Goal: Task Accomplishment & Management: Complete application form

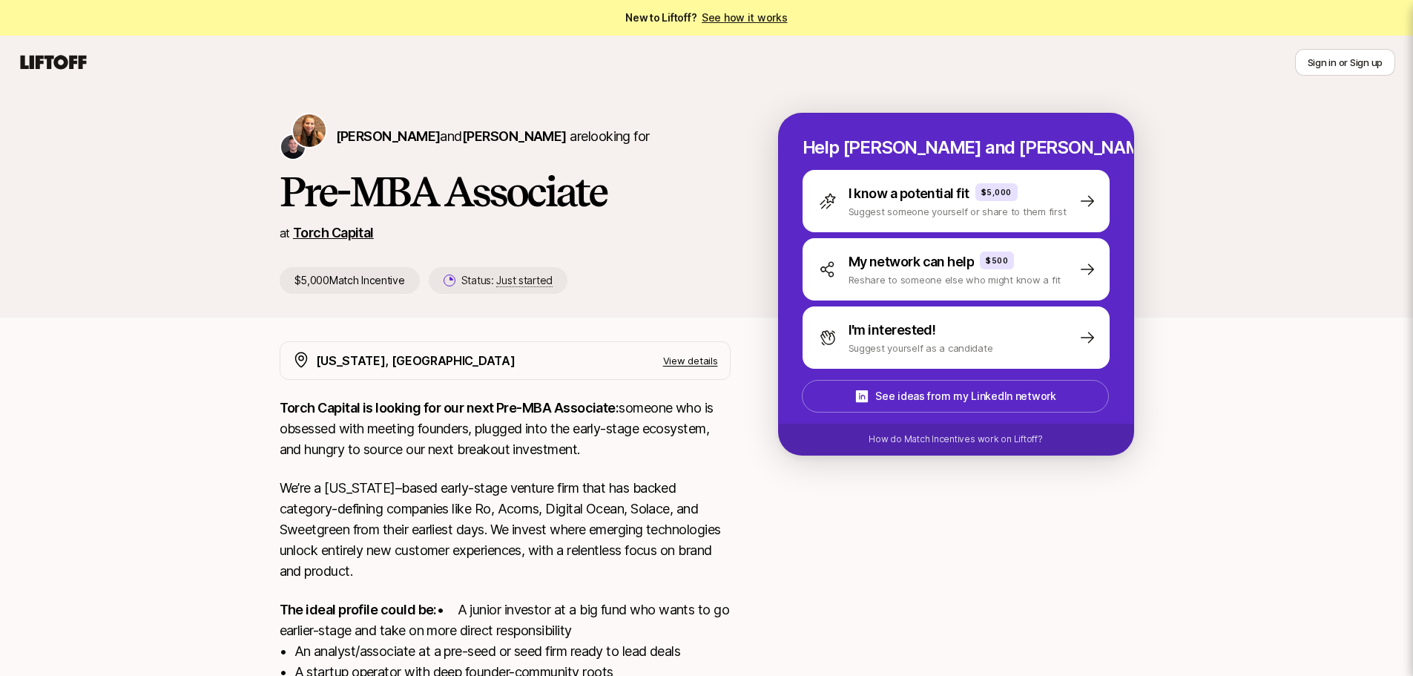
click at [342, 232] on link "Torch Capital" at bounding box center [333, 233] width 81 height 16
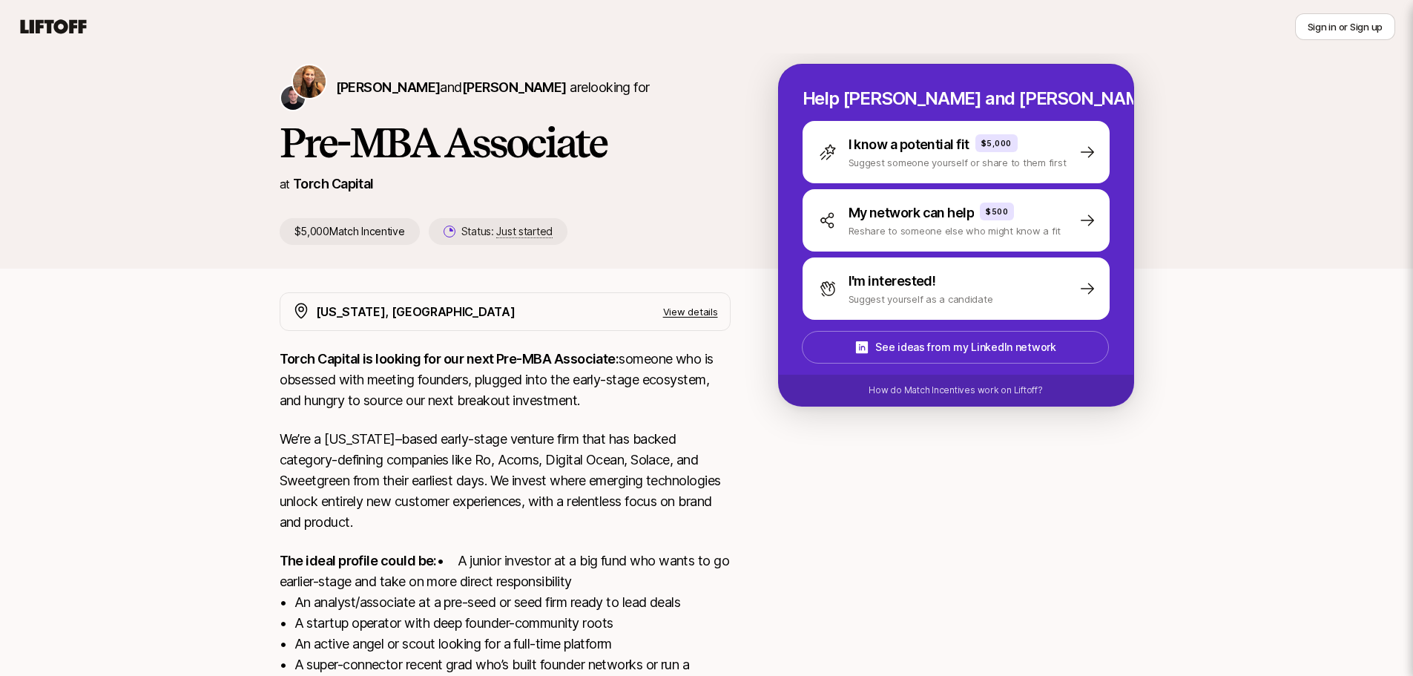
scroll to position [74, 0]
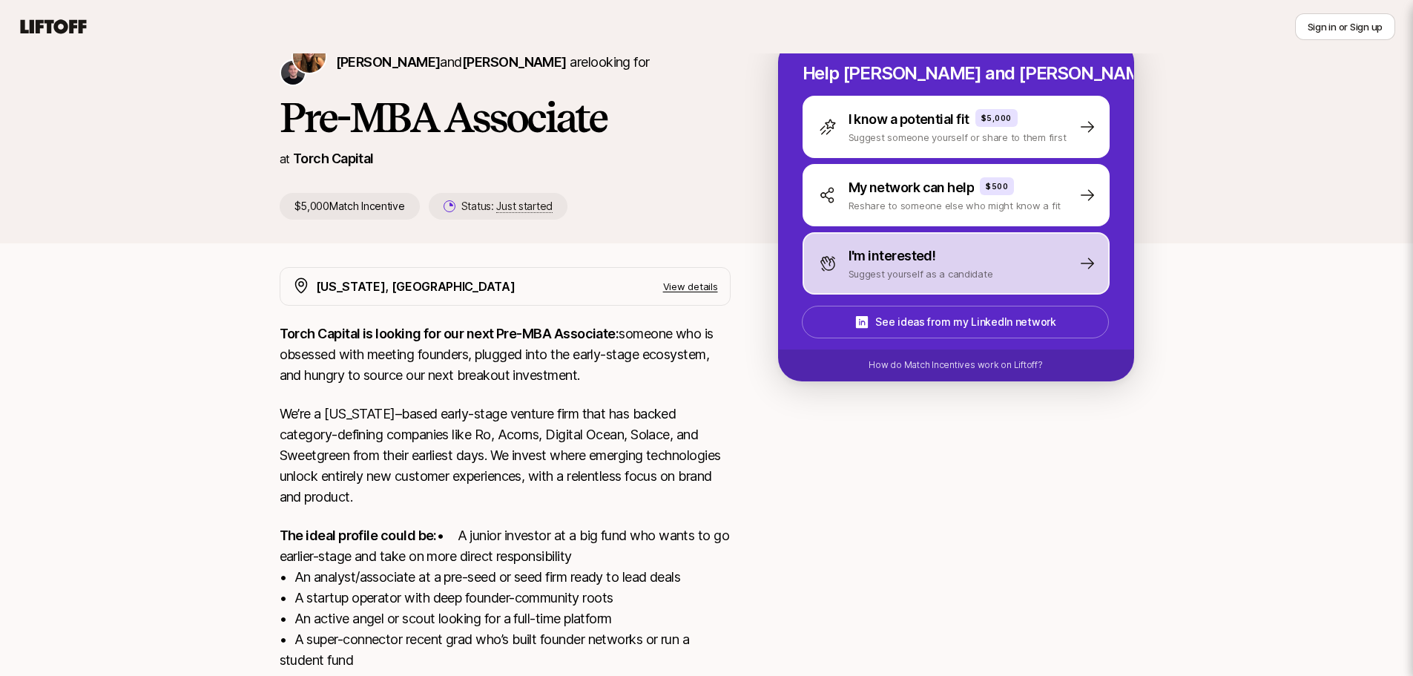
click at [868, 277] on p "Suggest yourself as a candidate" at bounding box center [921, 273] width 145 height 15
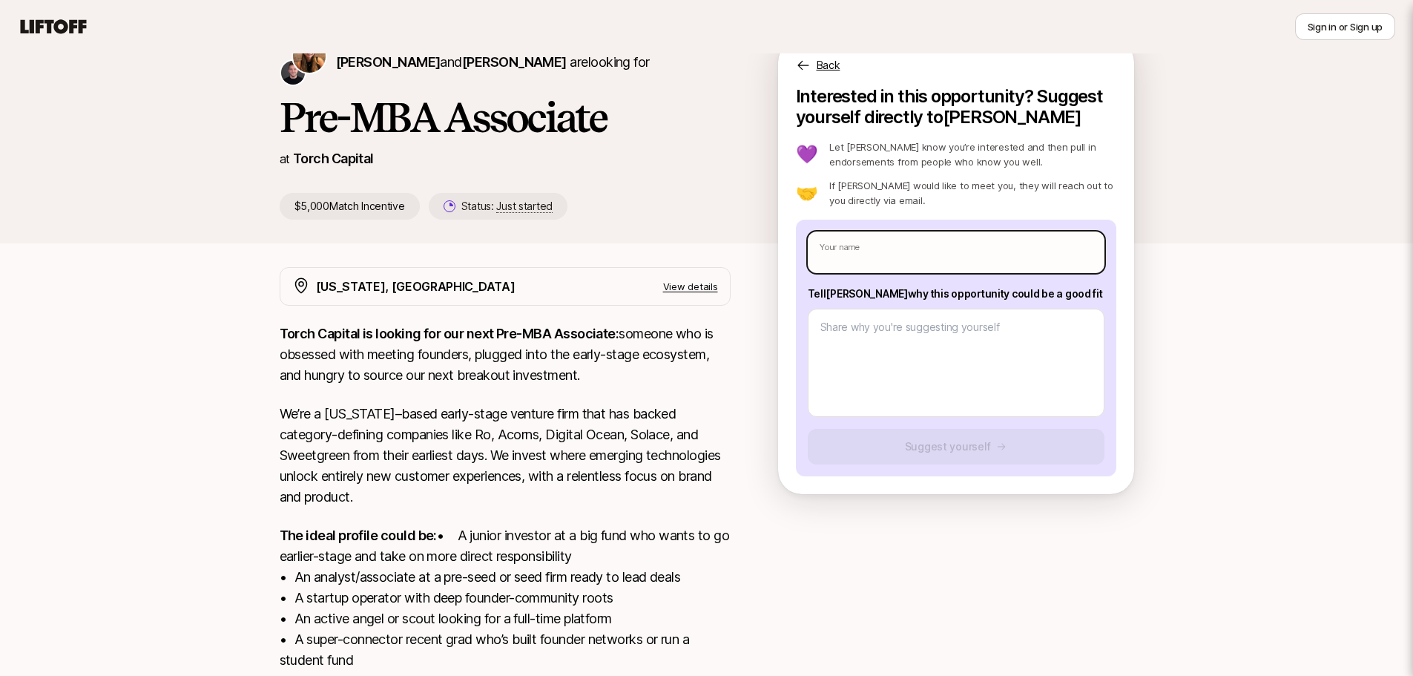
click at [909, 244] on input "text" at bounding box center [956, 252] width 297 height 42
type input "[PERSON_NAME]"
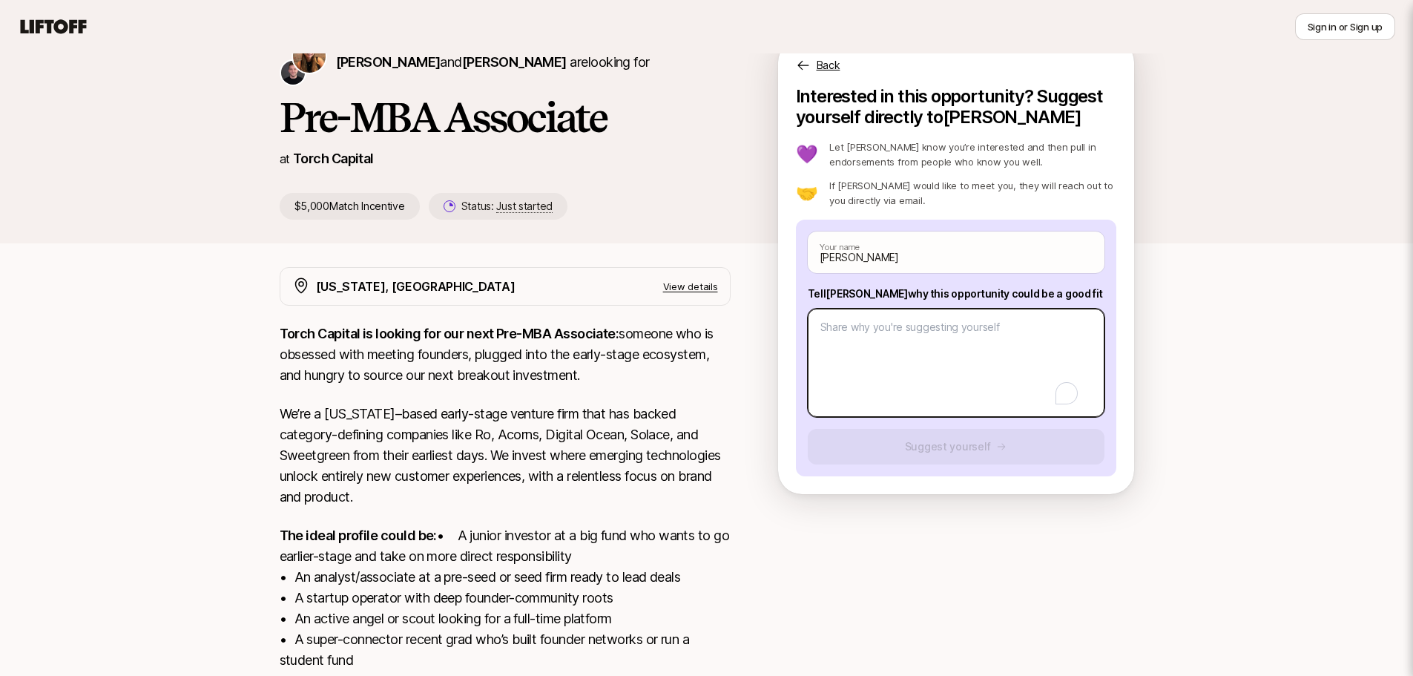
click at [911, 329] on textarea "To enrich screen reader interactions, please activate Accessibility in Grammarl…" at bounding box center [956, 363] width 297 height 108
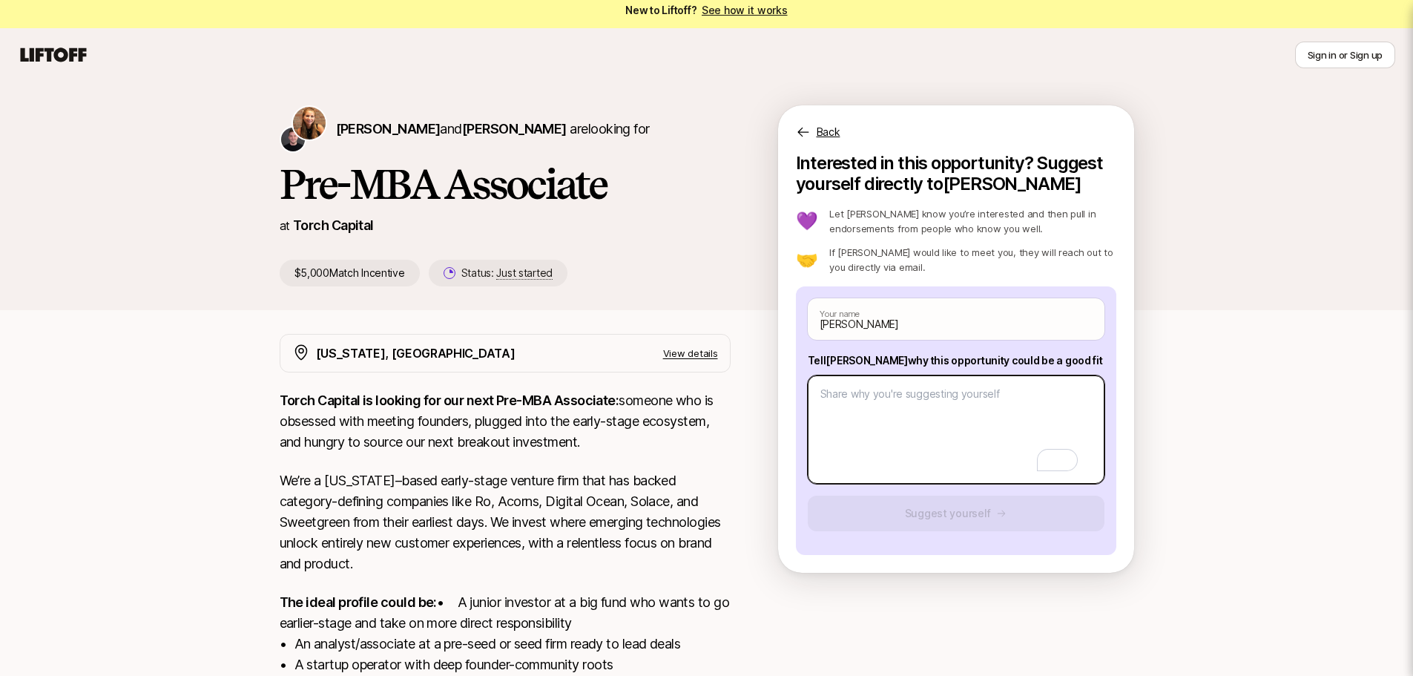
scroll to position [0, 0]
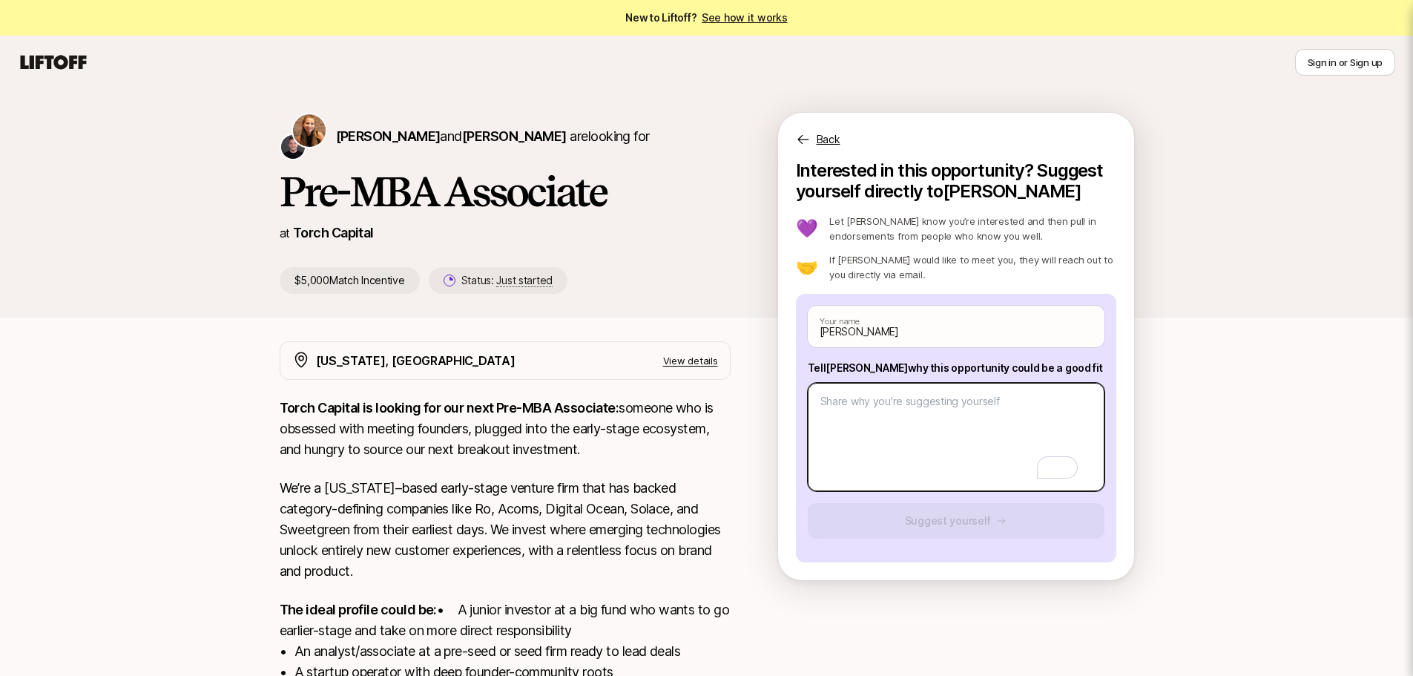
paste textarea "Lo ip dolorsi amet co Adipiscin Elitsedd, e $8.2 tempori utlabor etdolor magn, …"
type textarea "x"
type textarea "Lo ip dolorsi amet co Adipiscin Elitsedd, e $8.2 tempori utlabor etdolor magn, …"
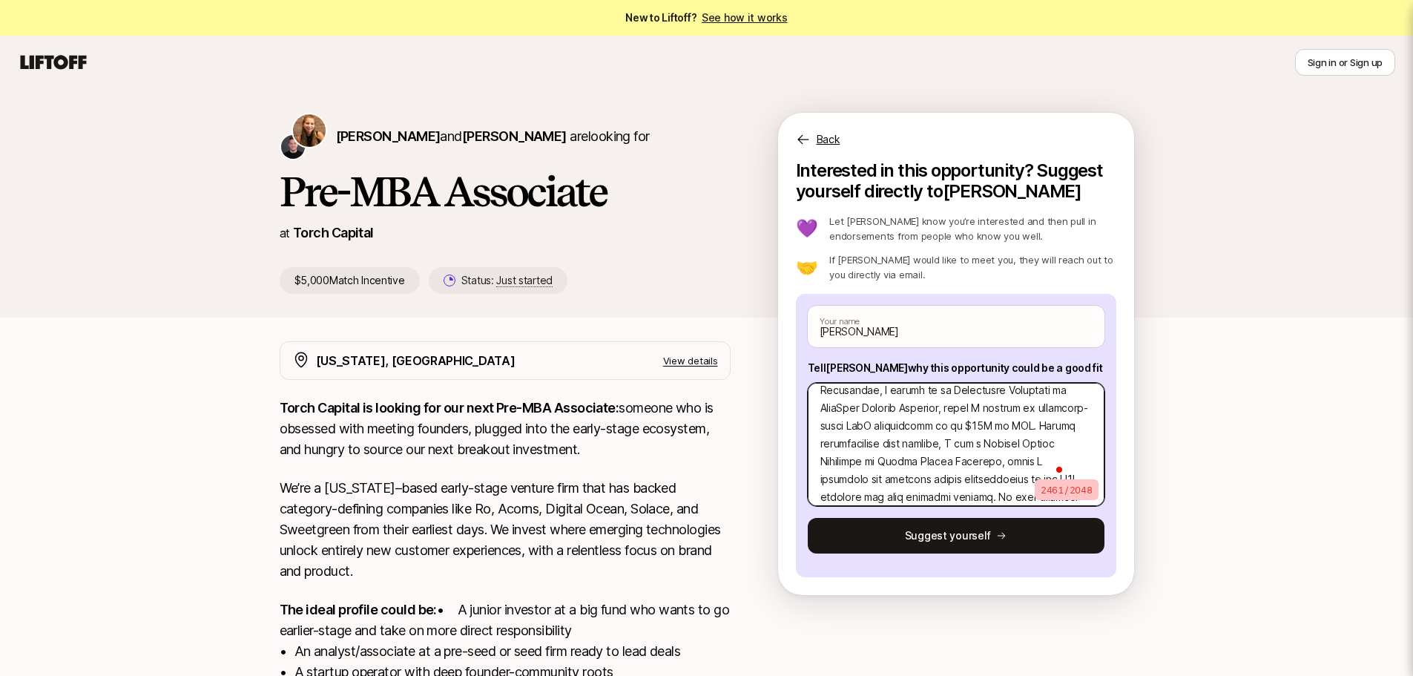
scroll to position [260, 0]
type textarea "x"
type textarea "Lo ip dolorsi amet co Adipiscin Elitsedd, e $8.2 tempori utlabor etdolor magn, …"
type textarea "x"
click at [956, 401] on textarea "To enrich screen reader interactions, please activate Accessibility in Grammarl…" at bounding box center [956, 444] width 297 height 123
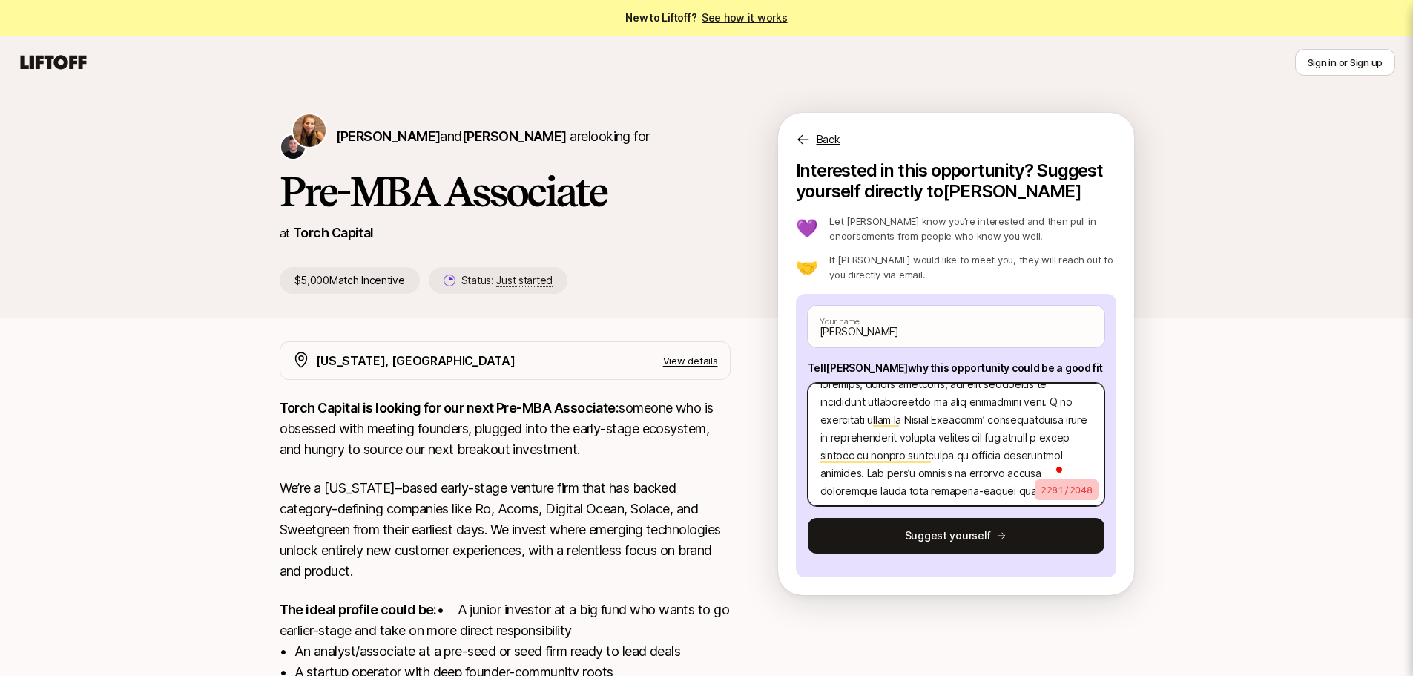
type textarea "Lo ip dolorsi amet co Adipiscin Elitsedd, e $8.2 tempori utlabor etdolor magn, …"
type textarea "x"
type textarea "Lo ip dolorsi amet co Adipiscin Elitsedd, e $8.2 tempori utlabor etdolor magn, …"
type textarea "x"
type textarea "Lo ip dolorsi amet co Adipiscin Elitsedd, e $8.2 tempori utlabor etdolor magn, …"
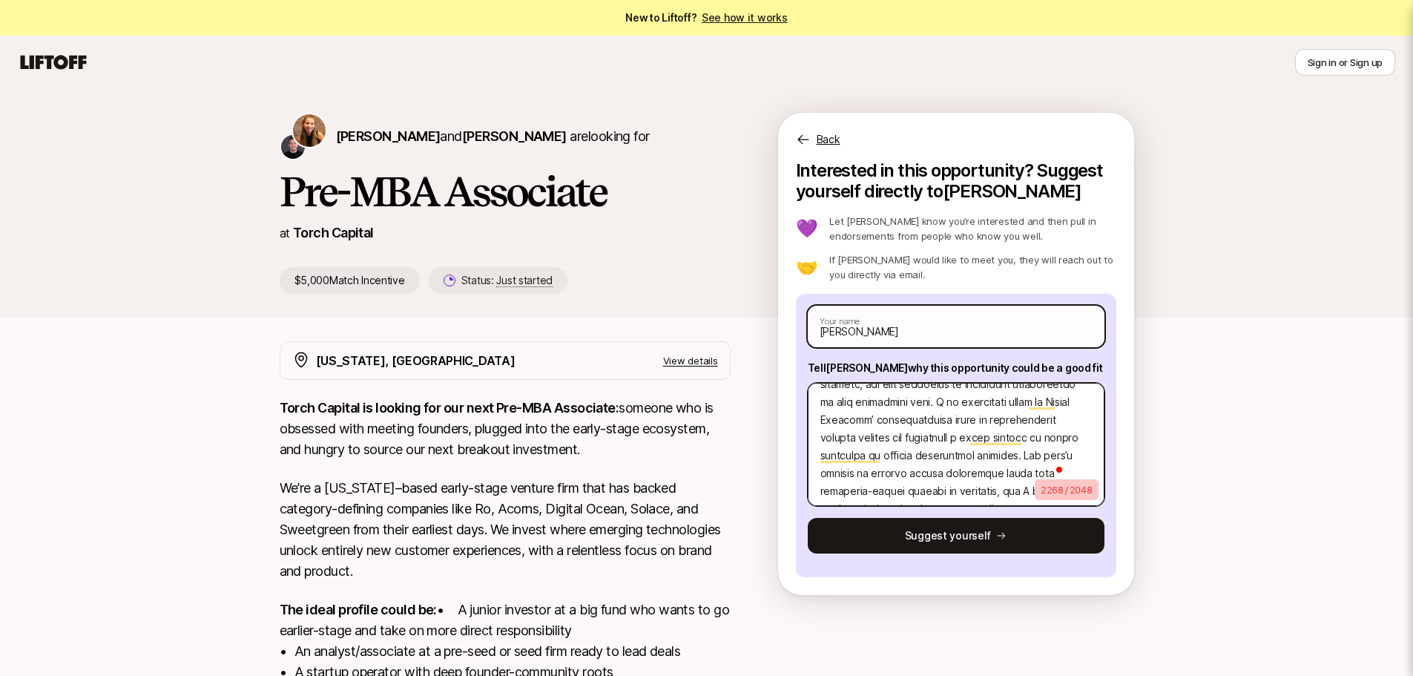
type textarea "x"
type textarea "Lo ip dolorsi amet co Adipiscin Elitsedd, e $8.2 tempori utlabor etdolor magn, …"
type textarea "x"
type textarea "Lo ip dolorsi amet co Adipiscin Elitsedd, e $8.2 tempori utlabor etdolor magn, …"
type textarea "x"
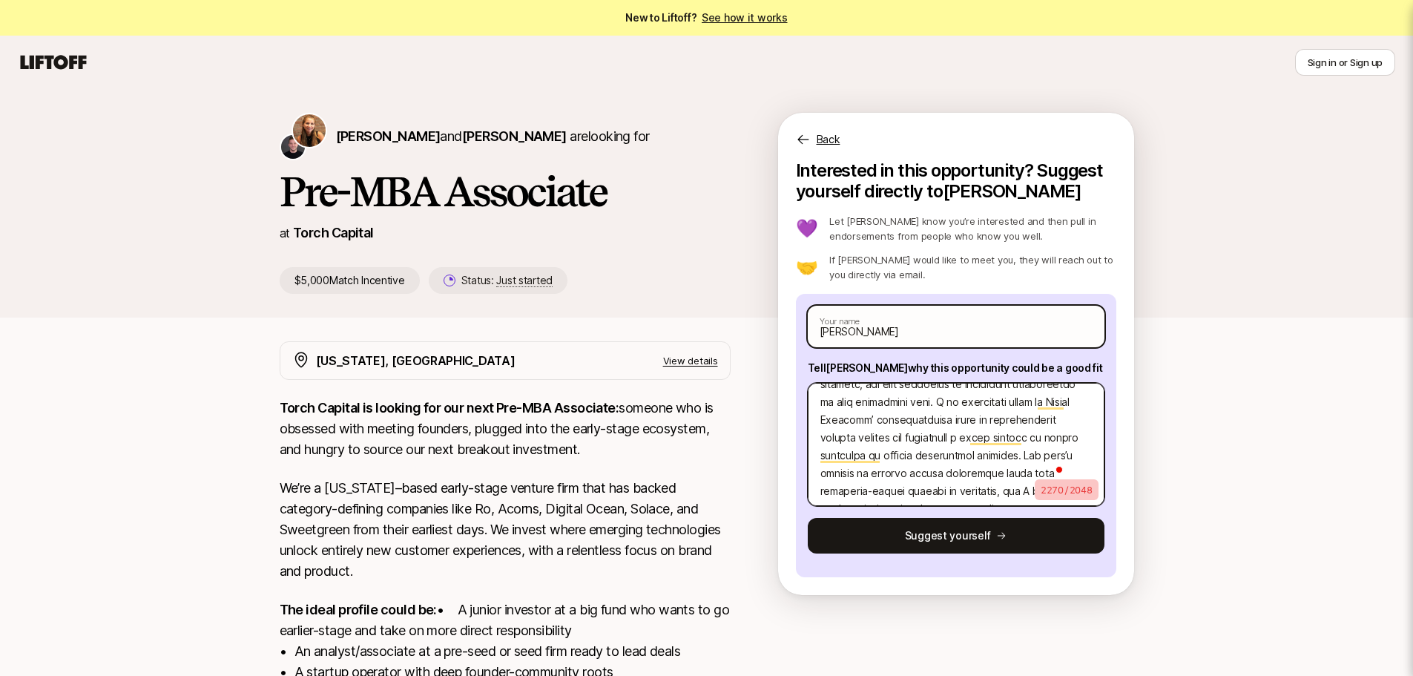
type textarea "Lo ip dolorsi amet co Adipiscin Elitsedd, e $8.2 tempori utlabor etdolor magn, …"
type textarea "x"
type textarea "Lo ip dolorsi amet co Adipiscin Elitsedd, e $8.2 tempori utlabor etdolor magn, …"
type textarea "x"
type textarea "Lo ip dolorsi amet co Adipiscin Elitsedd, e $8.2 tempori utlabor etdolor magn, …"
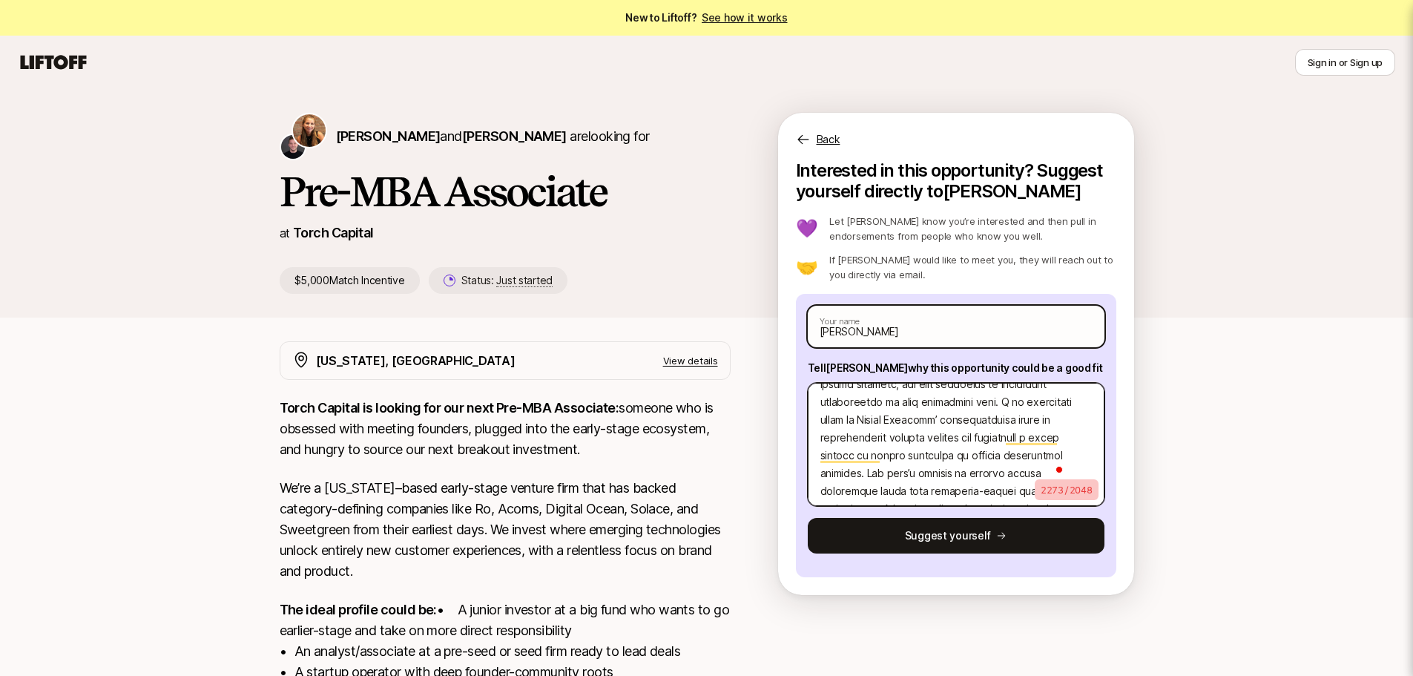
type textarea "x"
type textarea "Lo ip dolorsi amet co Adipiscin Elitsedd, e $8.2 tempori utlabor etdolor magn, …"
type textarea "x"
type textarea "Lo ip dolorsi amet co Adipiscin Elitsedd, e $8.2 tempori utlabor etdolor magn, …"
type textarea "x"
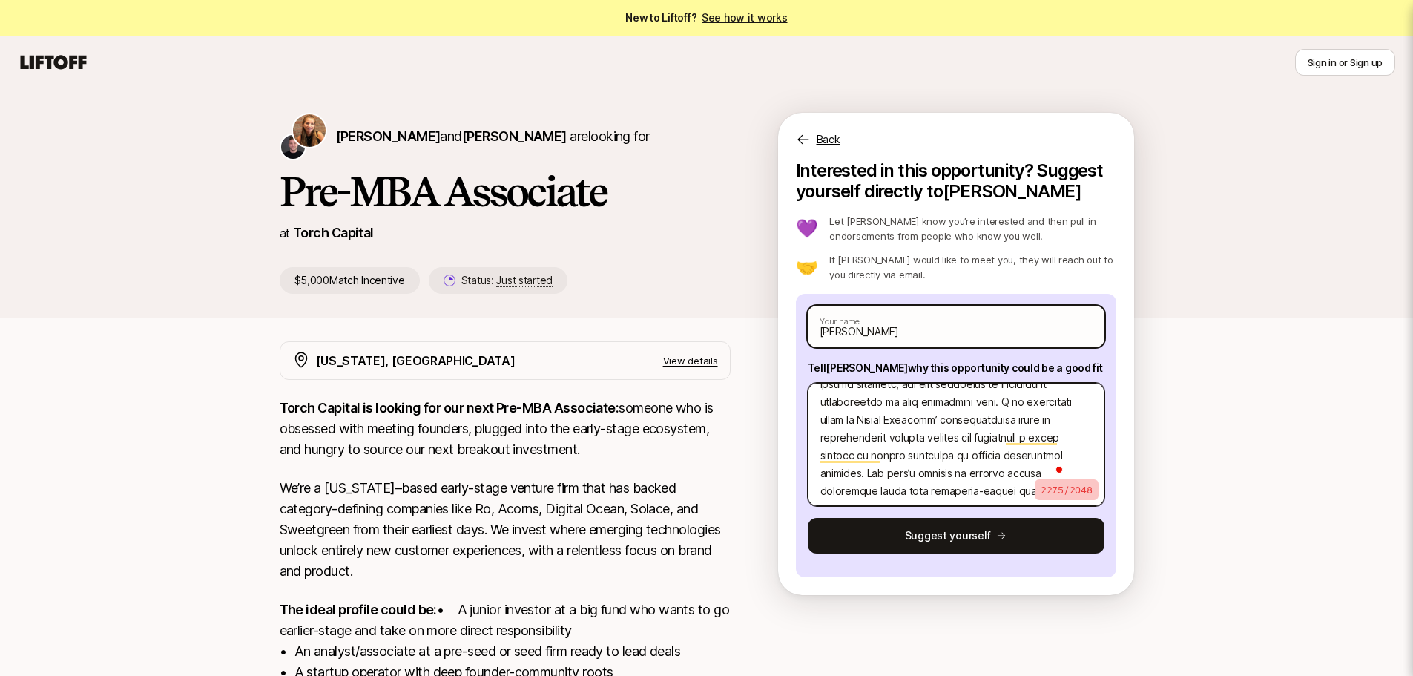
type textarea "Lo ip dolorsi amet co Adipiscin Elitsedd, e $8.2 tempori utlabor etdolor magn, …"
type textarea "x"
type textarea "Lo ip dolorsi amet co Adipiscin Elitsedd, e $8.2 tempori utlabor etdolor magn, …"
type textarea "x"
type textarea "Lo ip dolorsi amet co Adipiscin Elitsedd, e $8.2 tempori utlabor etdolor magn, …"
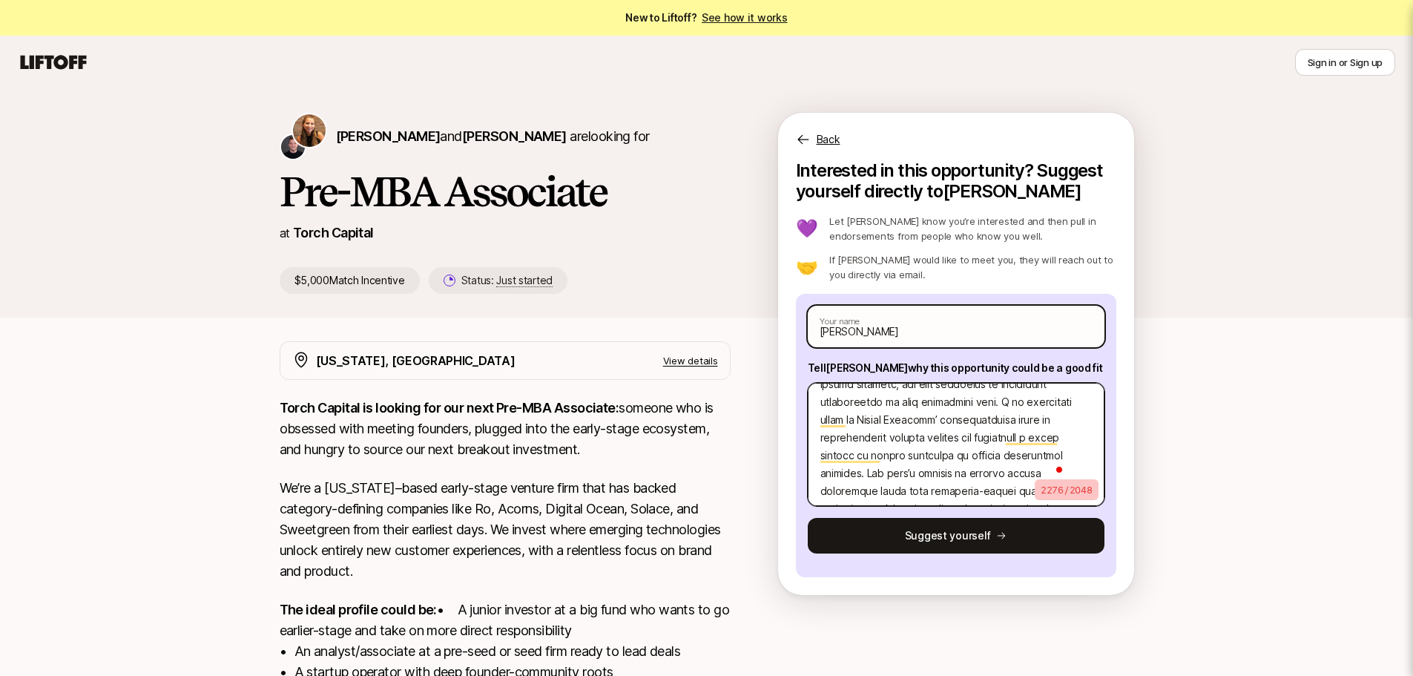
type textarea "x"
type textarea "Lo ip dolorsi amet co Adipiscin Elitsedd, e $8.2 tempori utlabor etdolor magn, …"
type textarea "x"
type textarea "Lo ip dolorsi amet co Adipiscin Elitsedd, e $8.2 tempori utlabor etdolor magn, …"
type textarea "x"
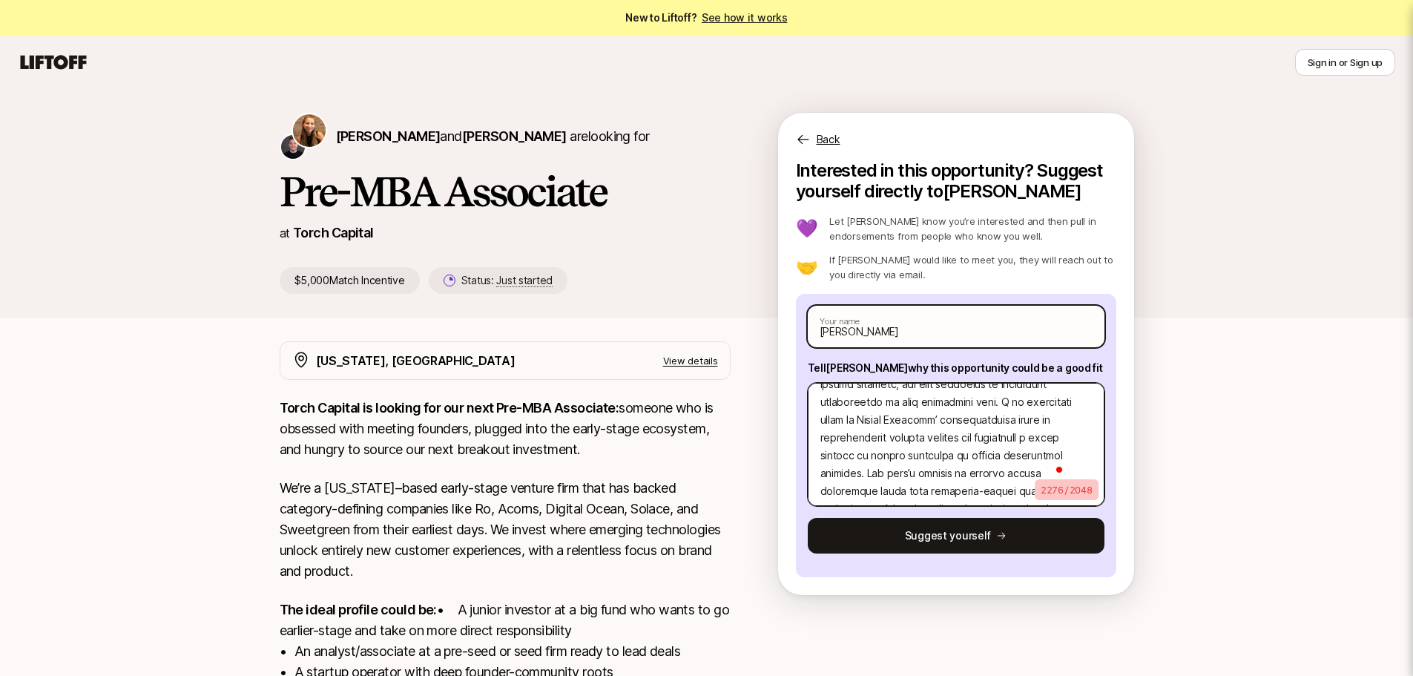
type textarea "Lo ip dolorsi amet co Adipiscin Elitsedd, e $8.2 tempori utlabor etdolor magn, …"
type textarea "x"
type textarea "Lo ip dolorsi amet co Adipiscin Elitsedd, e $8.2 tempori utlabor etdolor magn, …"
type textarea "x"
type textarea "Lo ip dolorsi amet co Adipiscin Elitsedd, e $8.2 tempori utlabor etdolor magn, …"
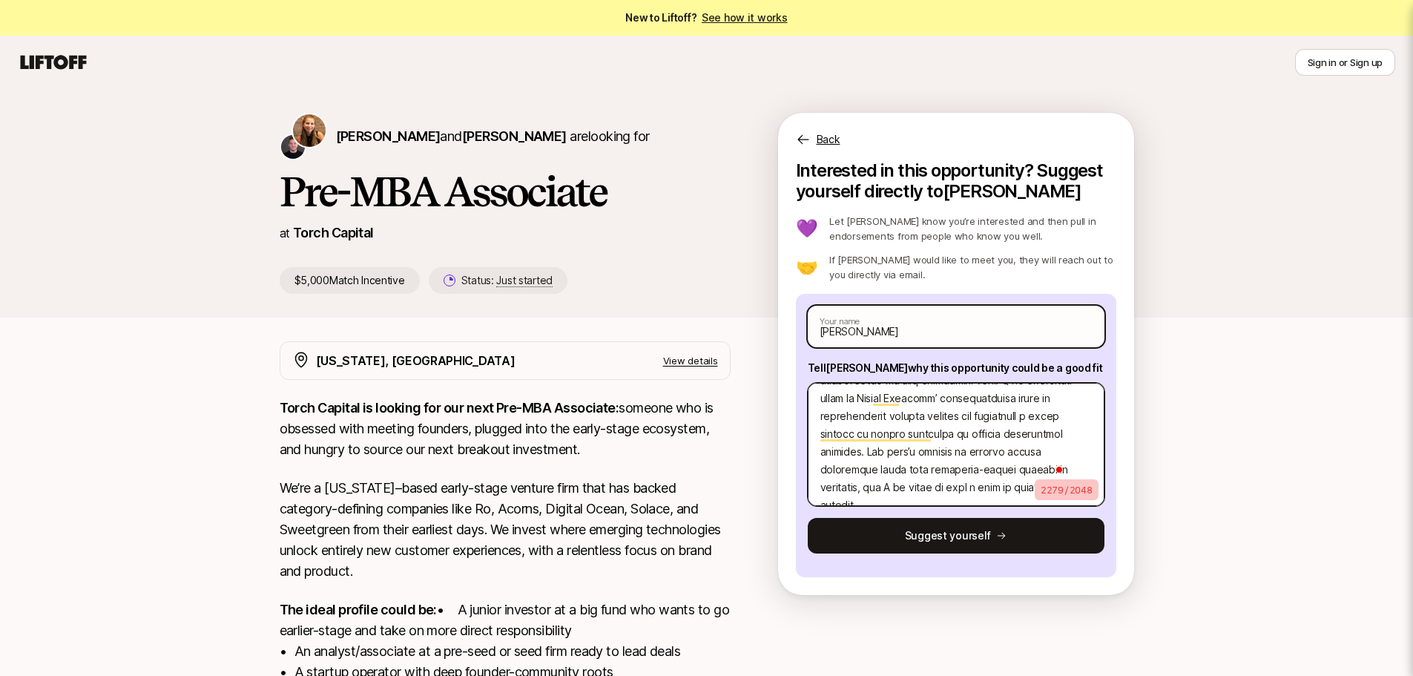
type textarea "x"
type textarea "Lo ip dolorsi amet co Adipiscin Elitsedd, e $8.2 tempori utlabor etdolor magn, …"
type textarea "x"
type textarea "Lo ip dolorsi amet co Adipiscin Elitsedd, e $8.2 tempori utlabor etdolor magn, …"
type textarea "x"
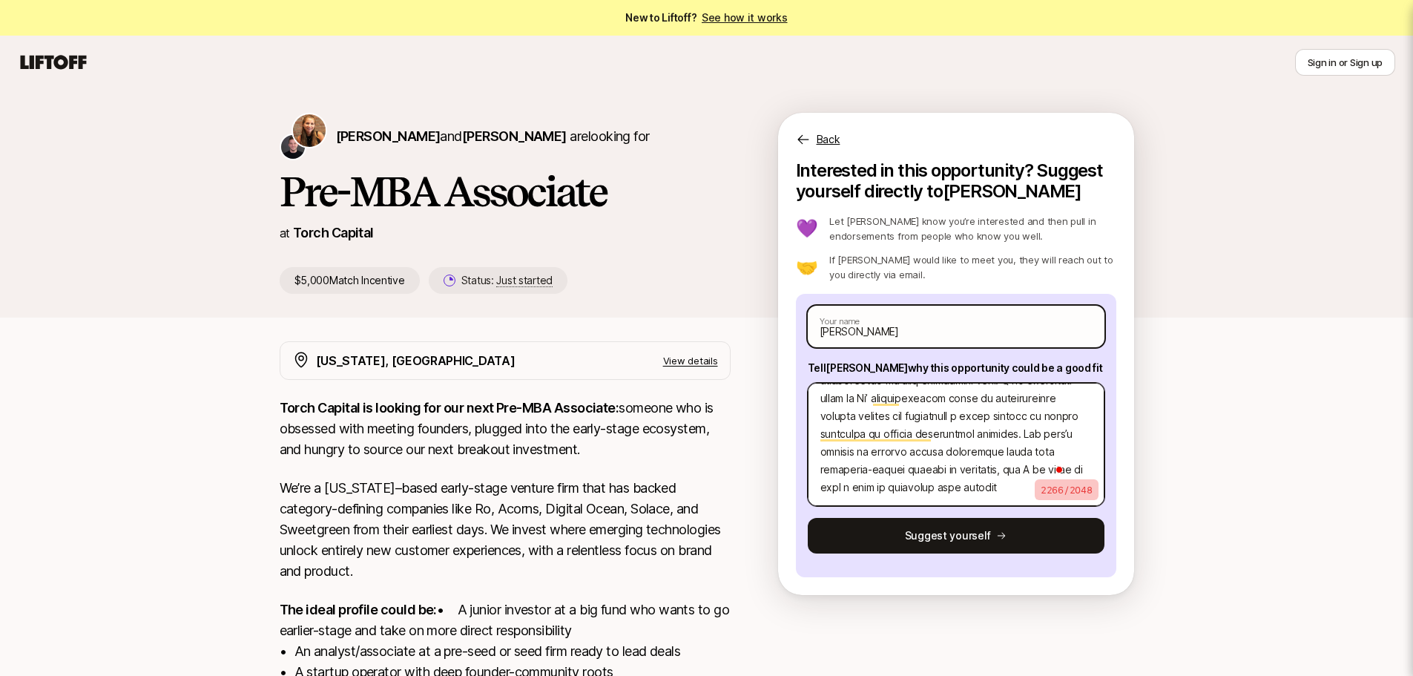
type textarea "Lo ip dolorsi amet co Adipiscin Elitsedd, e $8.2 tempori utlabor etdolor magn, …"
type textarea "x"
type textarea "Lo ip dolorsi amet co Adipiscin Elitsedd, e $8.2 tempori utlabor etdolor magn, …"
type textarea "x"
type textarea "Lo ip dolorsi amet co Adipiscin Elitsedd, e $8.2 tempori utlabor etdolor magn, …"
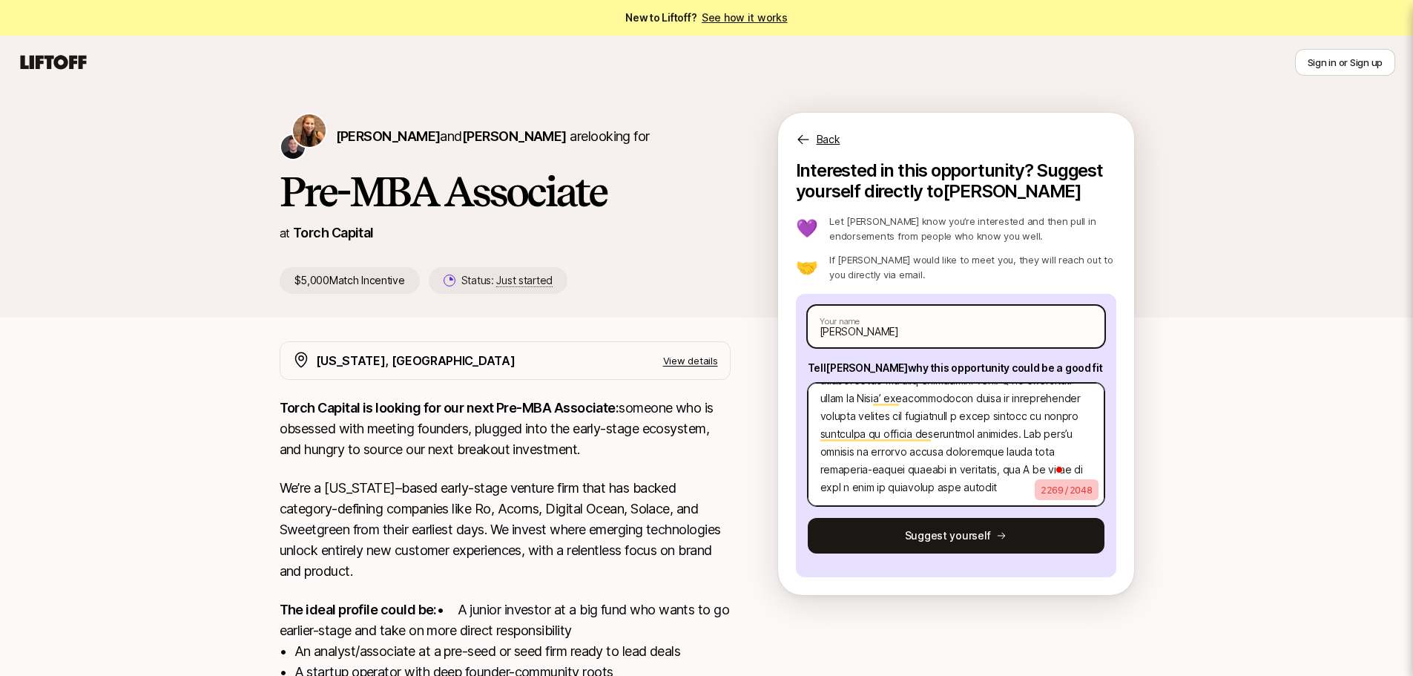
type textarea "x"
type textarea "Lo ip dolorsi amet co Adipiscin Elitsedd, e $8.2 tempori utlabor etdolor magn, …"
type textarea "x"
type textarea "Lo ip dolorsi amet co Adipiscin Elitsedd, e $8.2 tempori utlabor etdolor magn, …"
type textarea "x"
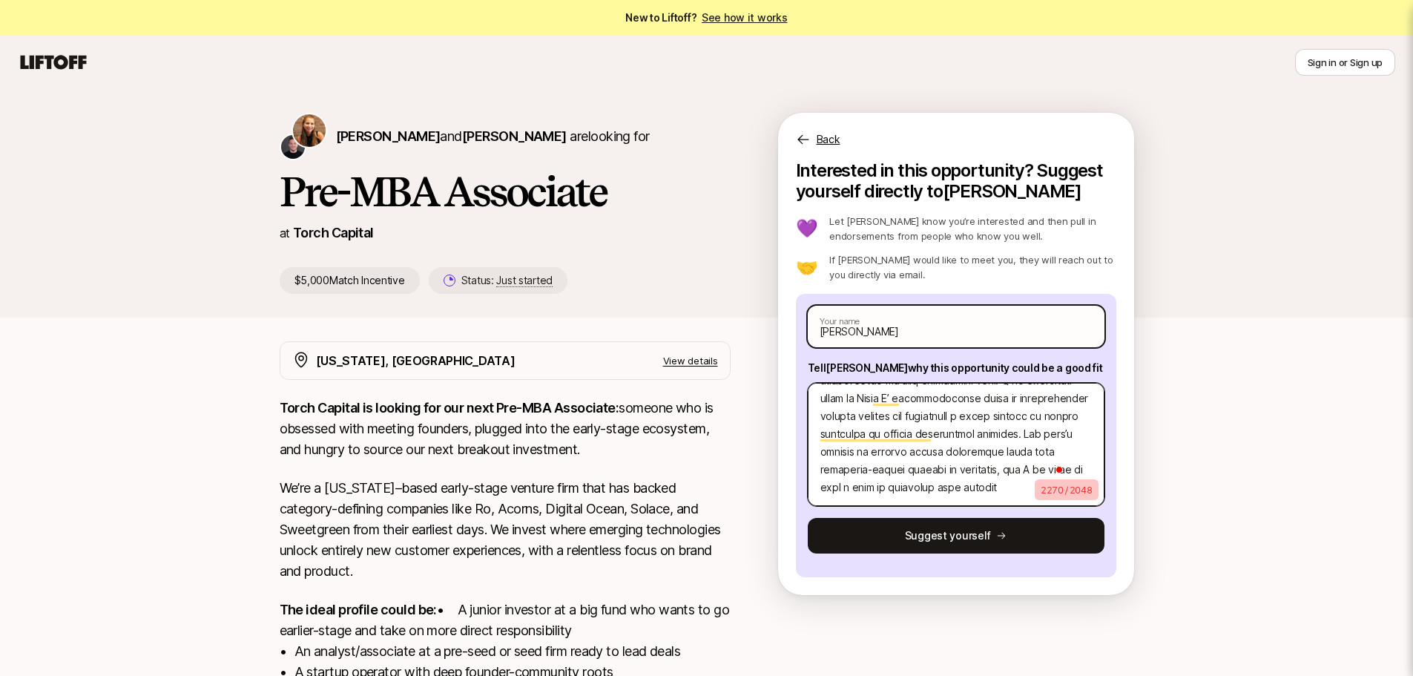
type textarea "Lo ip dolorsi amet co Adipiscin Elitsedd, e $8.2 tempori utlabor etdolor magn, …"
type textarea "x"
type textarea "Lo ip dolorsi amet co Adipiscin Elitsedd, e $8.2 tempori utlabor etdolor magn, …"
type textarea "x"
type textarea "Lo ip dolorsi amet co Adipiscin Elitsedd, e $8.2 tempori utlabor etdolor magn, …"
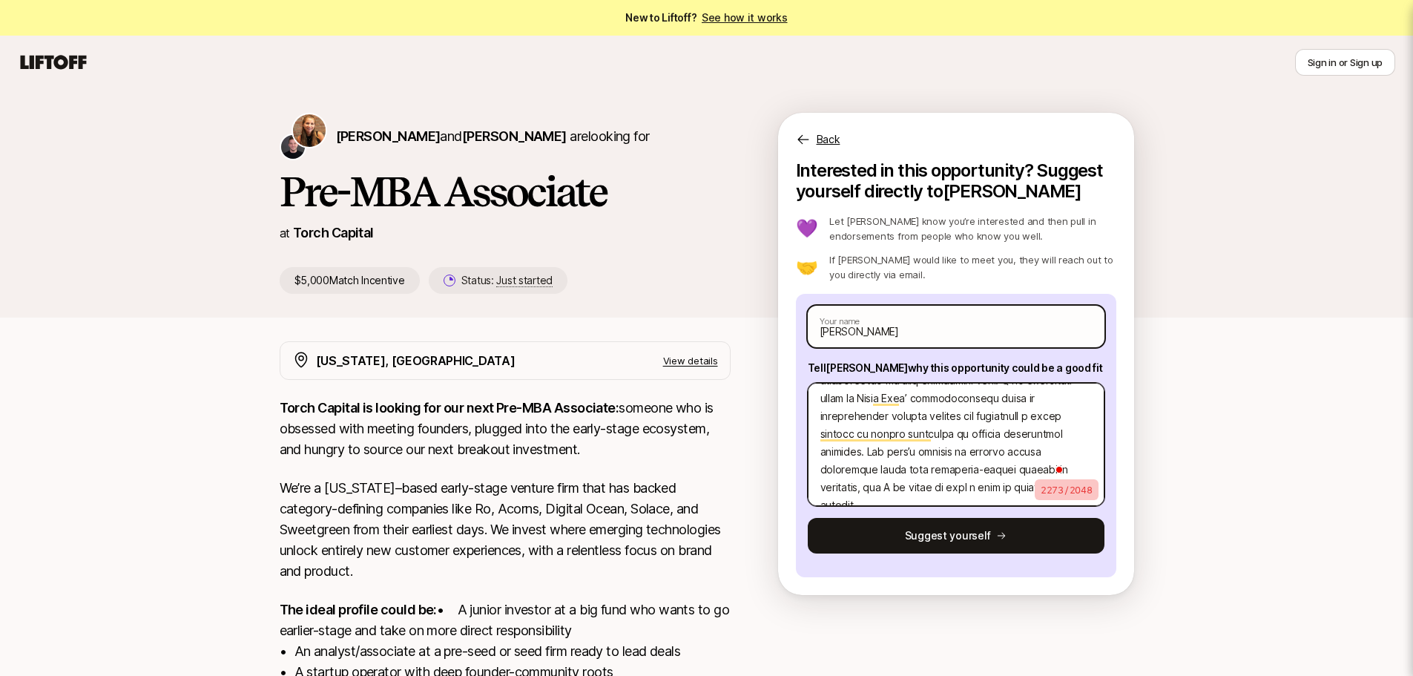
type textarea "x"
type textarea "Lo ip dolorsi amet co Adipiscin Elitsedd, e $8.2 tempori utlabor etdolor magn, …"
type textarea "x"
type textarea "Lo ip dolorsi amet co Adipiscin Elitsedd, e $8.2 tempori utlabor etdolor magn, …"
type textarea "x"
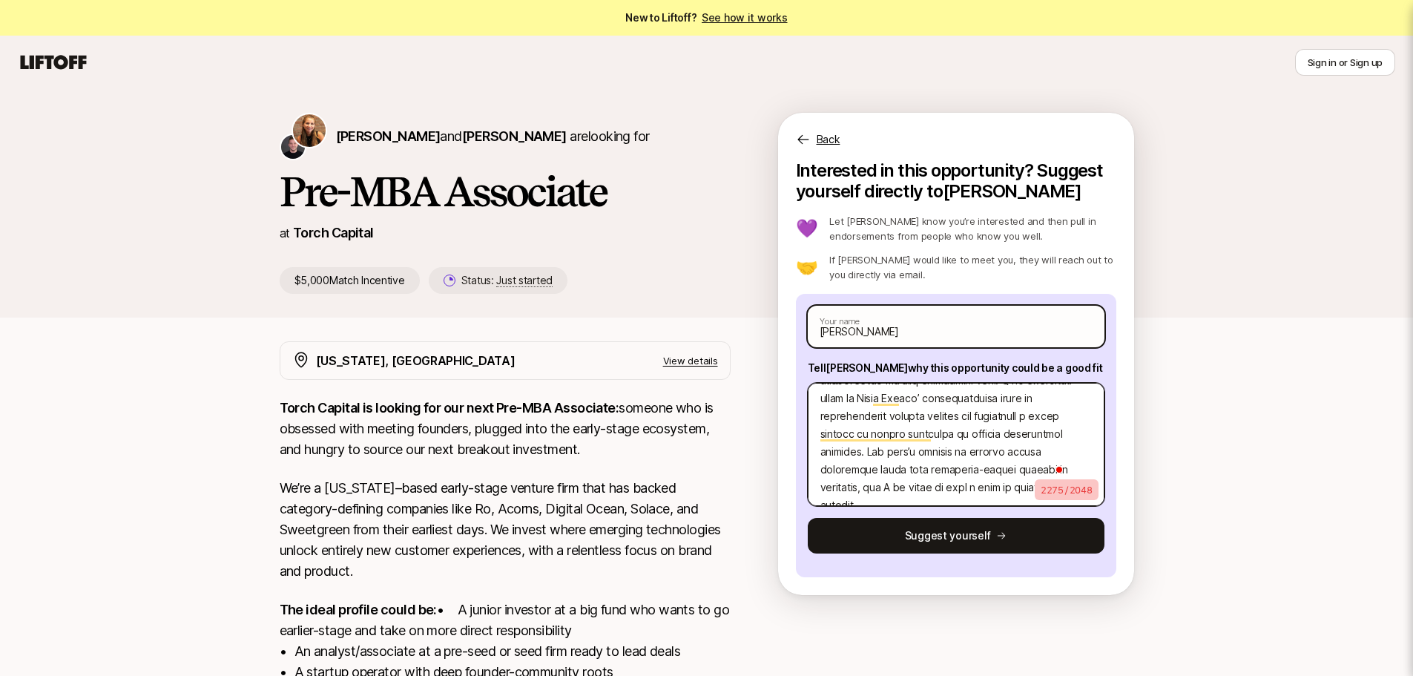
type textarea "Lo ip dolorsi amet co Adipiscin Elitsedd, e $8.2 tempori utlabor etdolor magn, …"
type textarea "x"
type textarea "Lo ip dolorsi amet co Adipiscin Elitsedd, e $8.2 tempori utlabor etdolor magn, …"
type textarea "x"
type textarea "Lo ip dolorsi amet co Adipiscin Elitsedd, e $8.2 tempori utlabor etdolor magn, …"
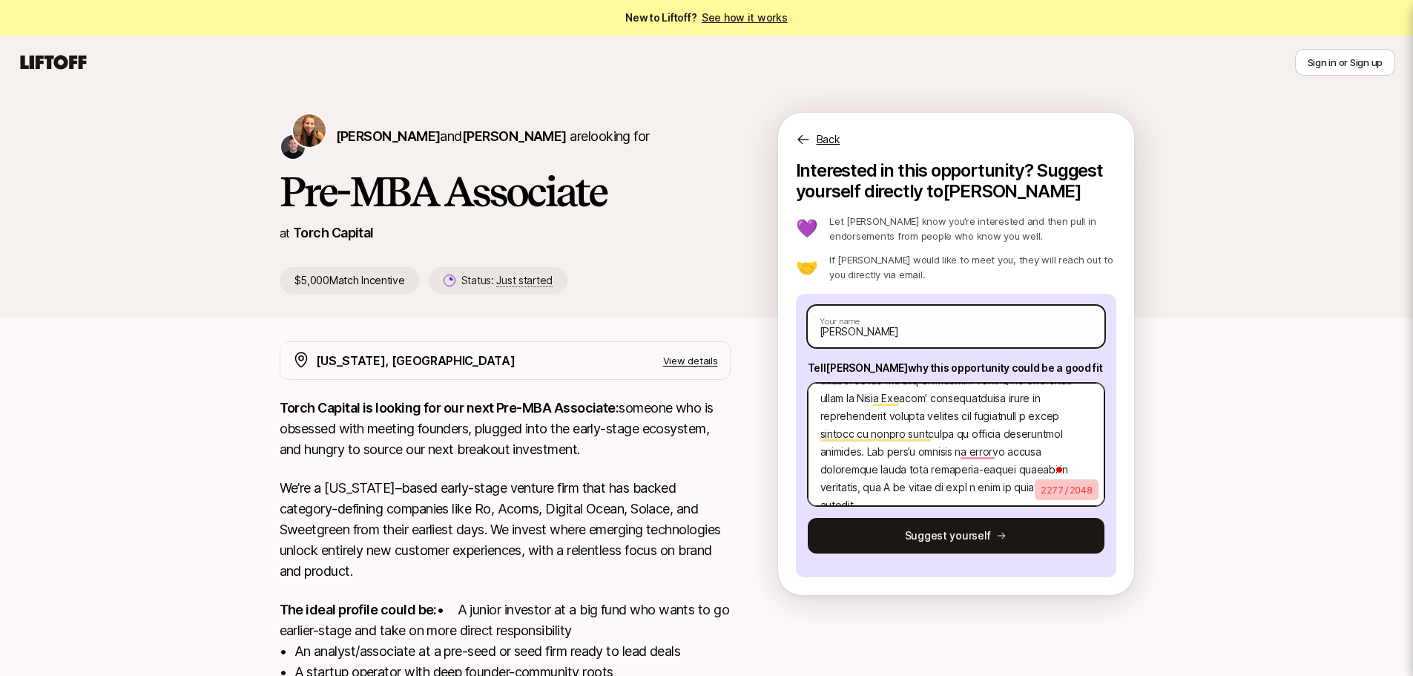
type textarea "x"
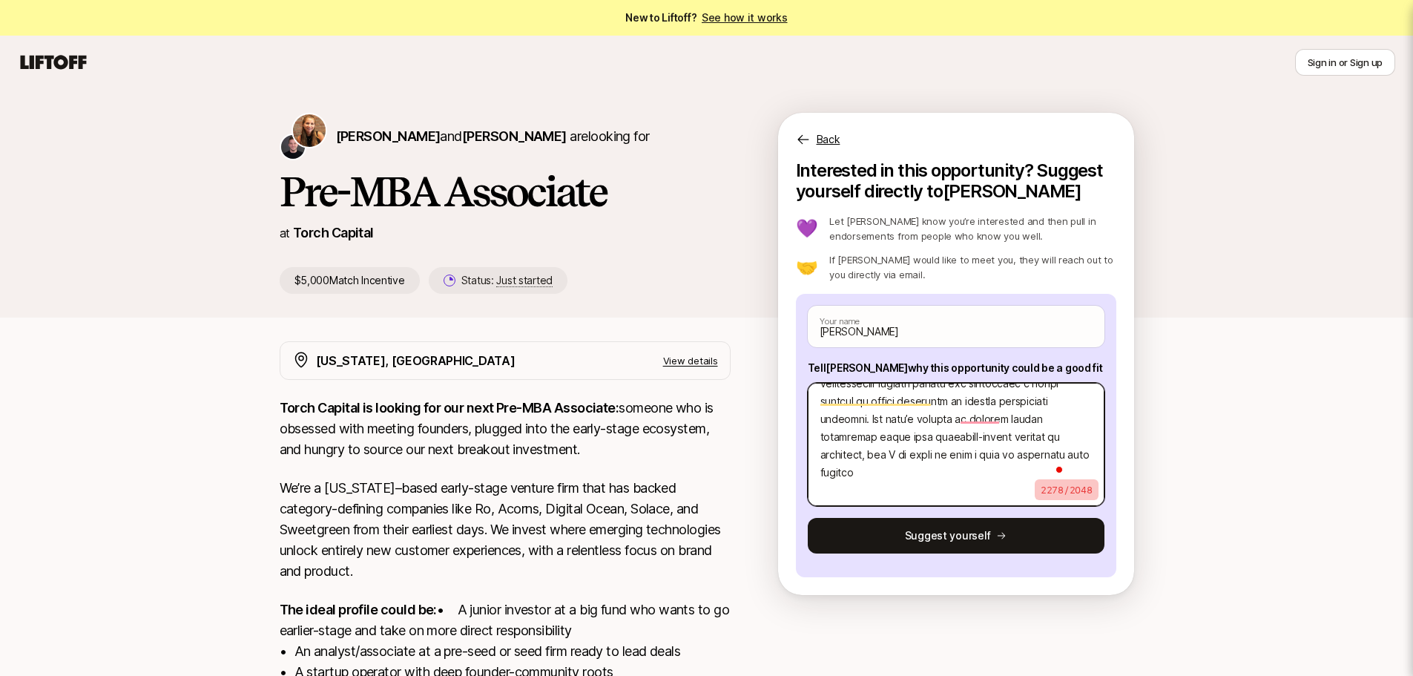
type textarea "Lo ip dolorsi amet co Adipiscin Elitsedd, e $8.2 tempori utlabor etdolor magn, …"
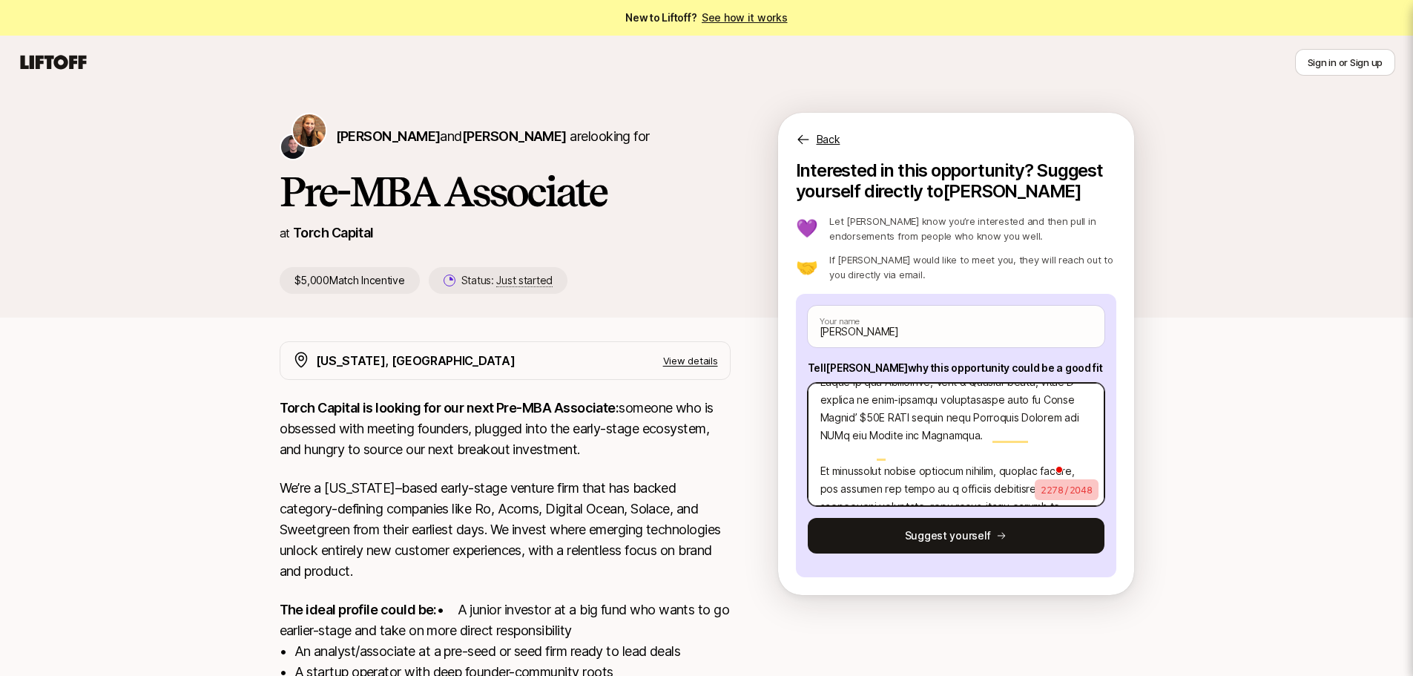
drag, startPoint x: 919, startPoint y: 457, endPoint x: 814, endPoint y: 485, distance: 109.0
click at [814, 485] on textarea "To enrich screen reader interactions, please activate Accessibility in Grammarl…" at bounding box center [956, 444] width 297 height 123
click at [987, 464] on textarea "To enrich screen reader interactions, please activate Accessibility in Grammarl…" at bounding box center [956, 444] width 297 height 123
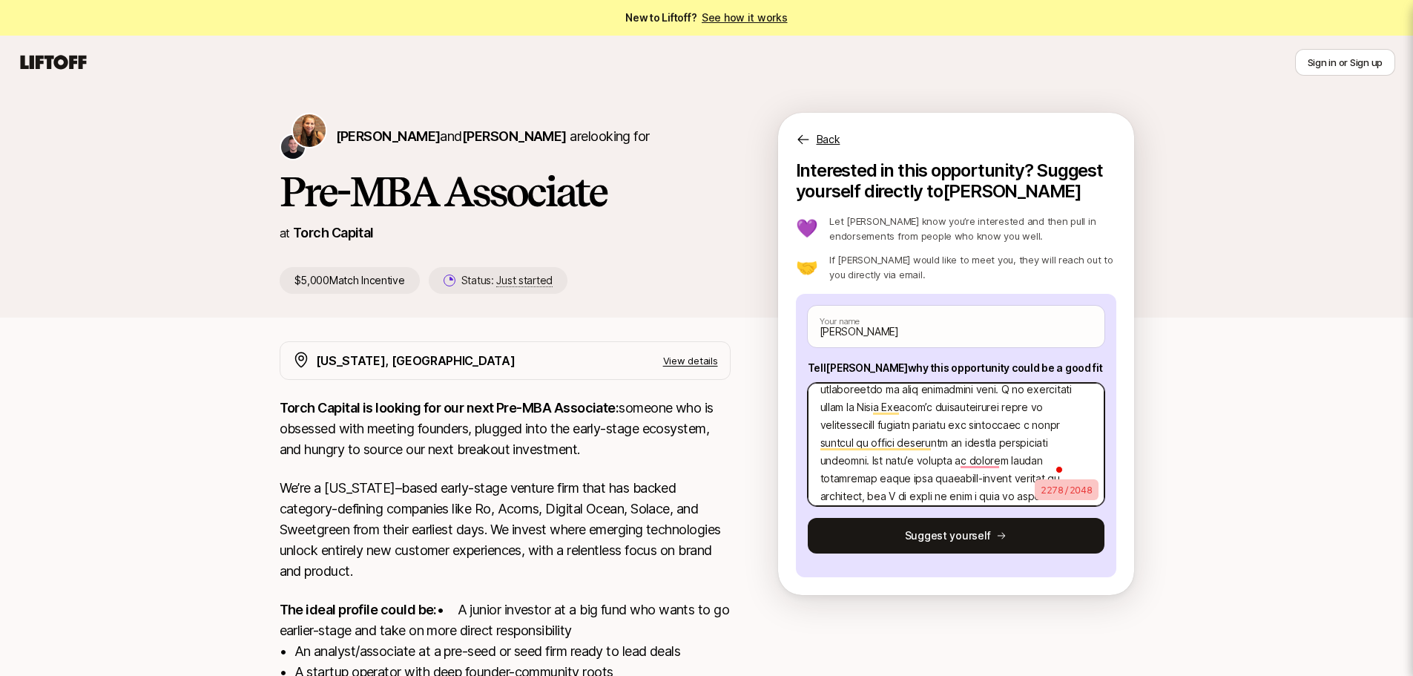
click at [1050, 438] on textarea "To enrich screen reader interactions, please activate Accessibility in Grammarl…" at bounding box center [956, 444] width 297 height 123
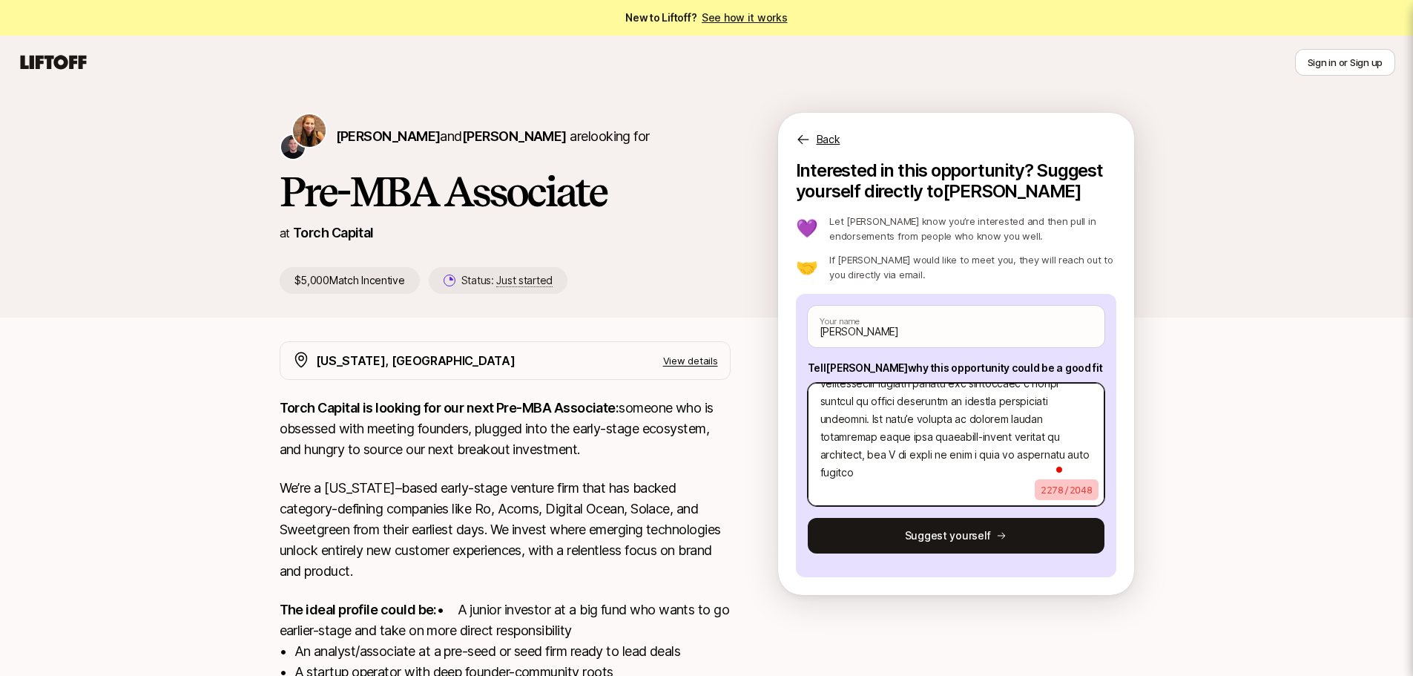
type textarea "x"
type textarea "Lo ip dolorsi amet co Adipiscin Elitsedd, e $8.2 tempori utlabor etdolor magn, …"
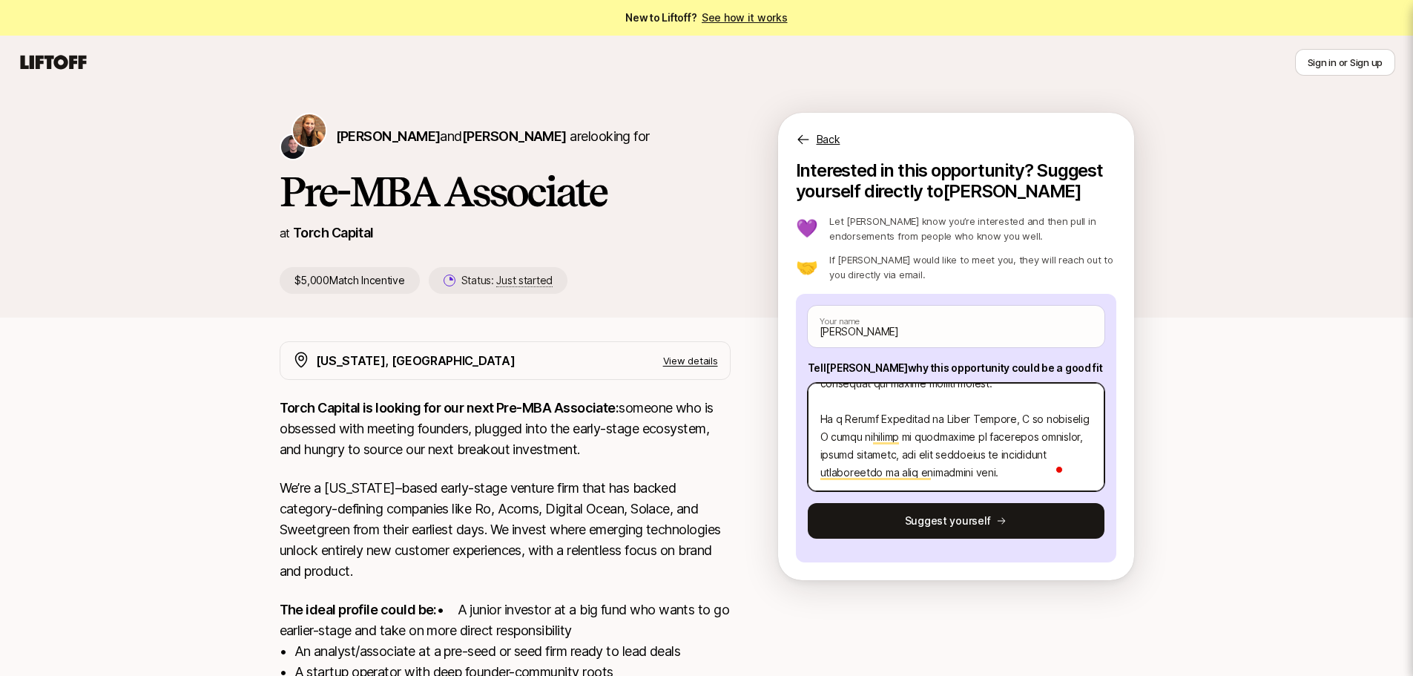
paste textarea "I am particularly drawn to Torch Capital’s mission of backing visionary founder…"
type textarea "x"
type textarea "Lo ip dolorsi amet co Adipiscin Elitsedd, e $8.2 tempori utlabor etdolor magn, …"
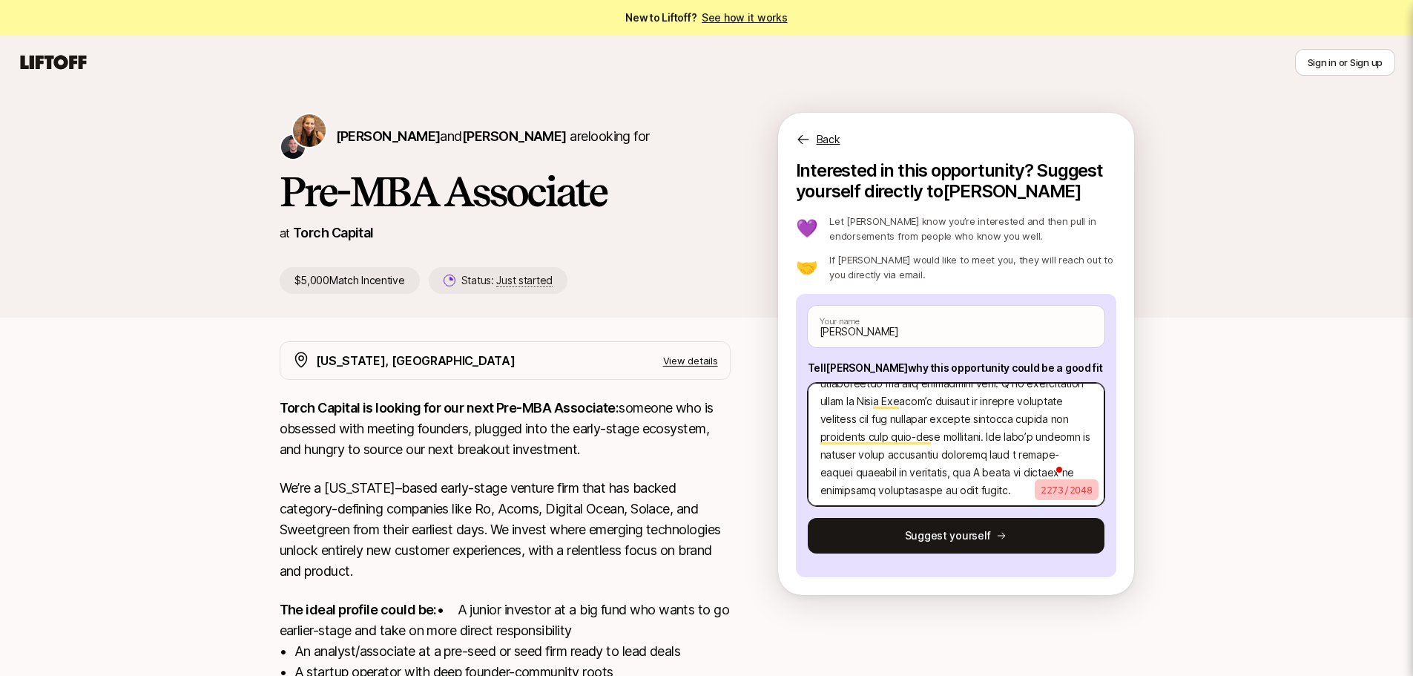
type textarea "x"
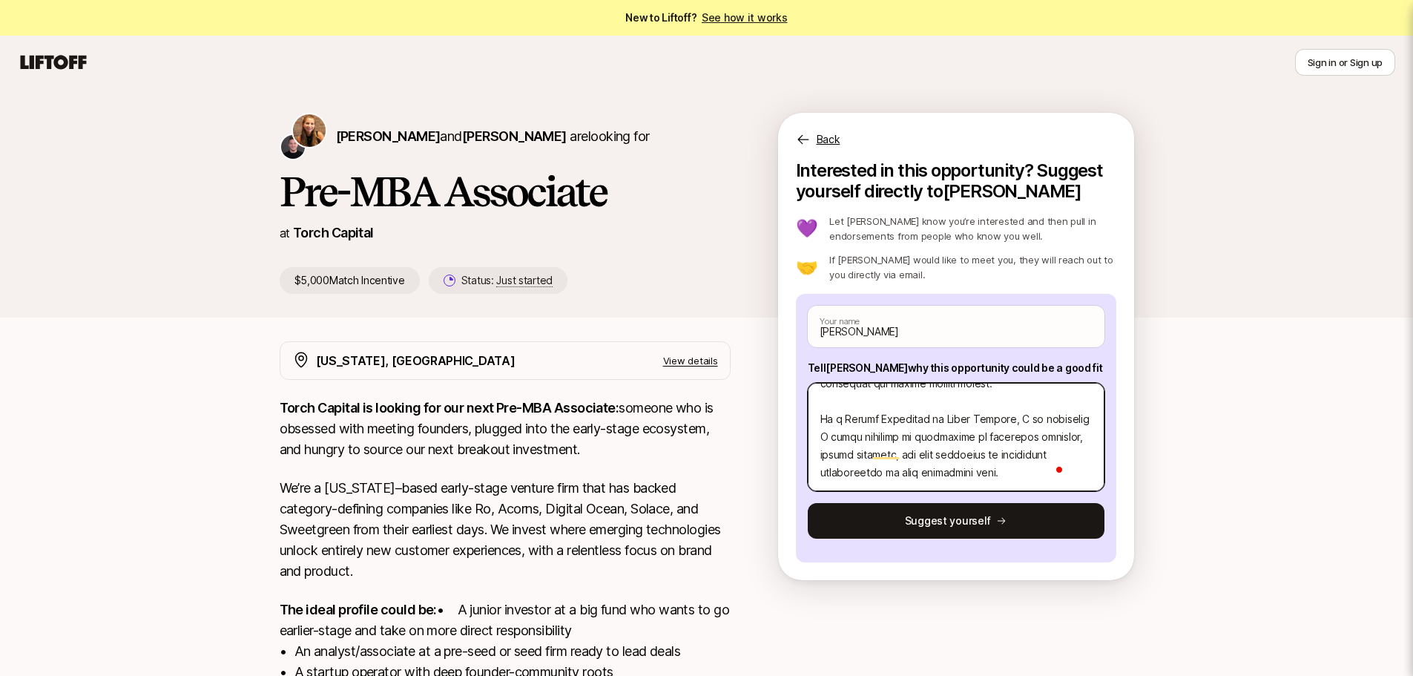
type textarea "Lo ip dolorsi amet co Adipiscin Elitsedd, e $8.2 tempori utlabor etdolor magn, …"
paste textarea "I am particularly drawn to Torch Capital’s mission of backing visionary founder…"
type textarea "x"
type textarea "Lo ip dolorsi amet co Adipiscin Elitsedd, e $8.2 tempori utlabor etdolor magn, …"
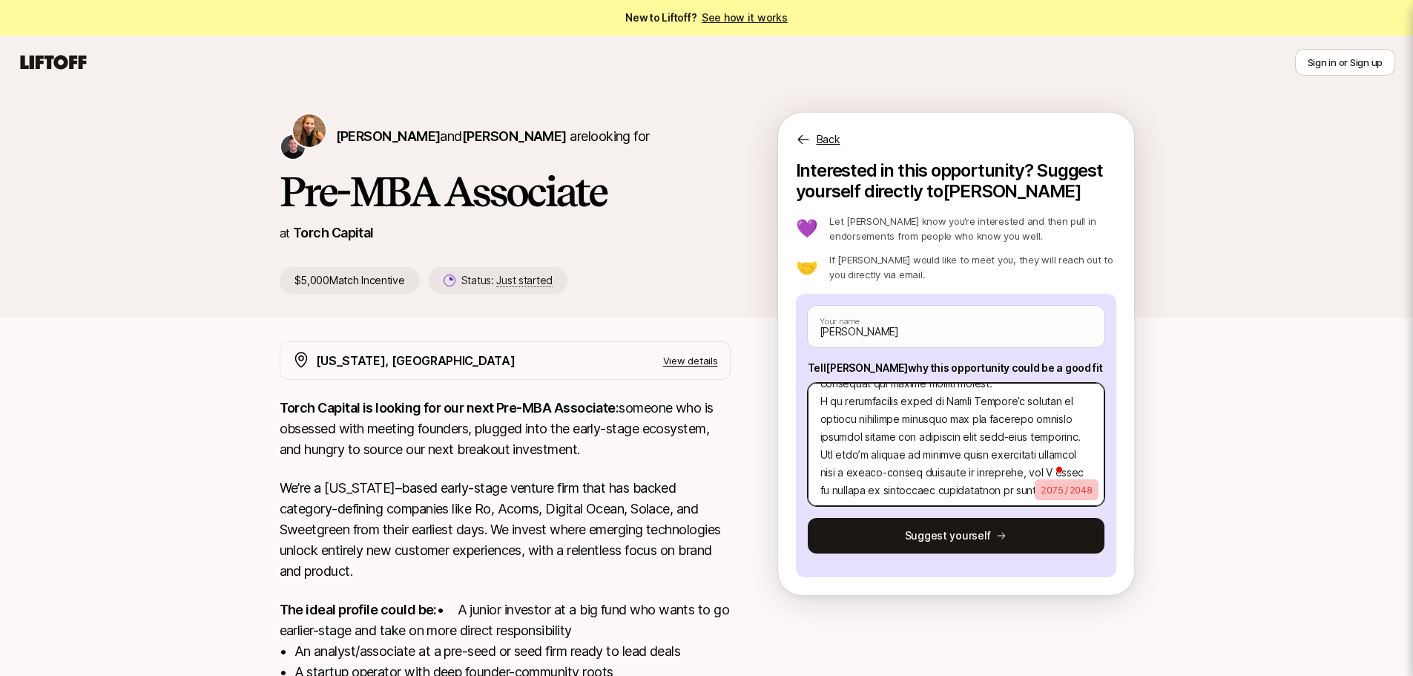
click at [870, 450] on textarea "To enrich screen reader interactions, please activate Accessibility in Grammarl…" at bounding box center [956, 444] width 297 height 123
type textarea "x"
type textarea "Lo ip dolorsi amet co Adipiscin Elitsedd, e $8.2 tempori utlabor etdolor magn, …"
click at [906, 446] on textarea "To enrich screen reader interactions, please activate Accessibility in Grammarl…" at bounding box center [956, 444] width 297 height 123
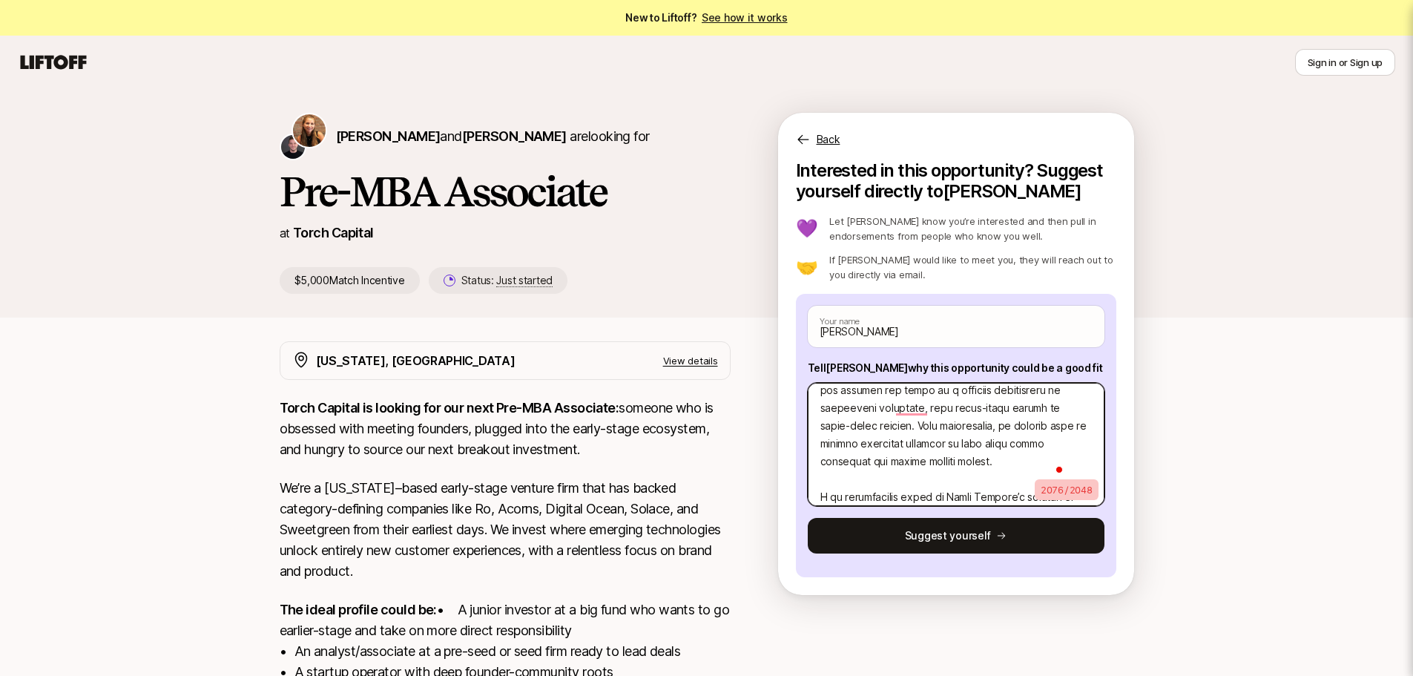
type textarea "x"
type textarea "Lo ip dolorsi amet co Adipiscin Elitsedd, e $8.2 tempori utlabor etdolor magn, …"
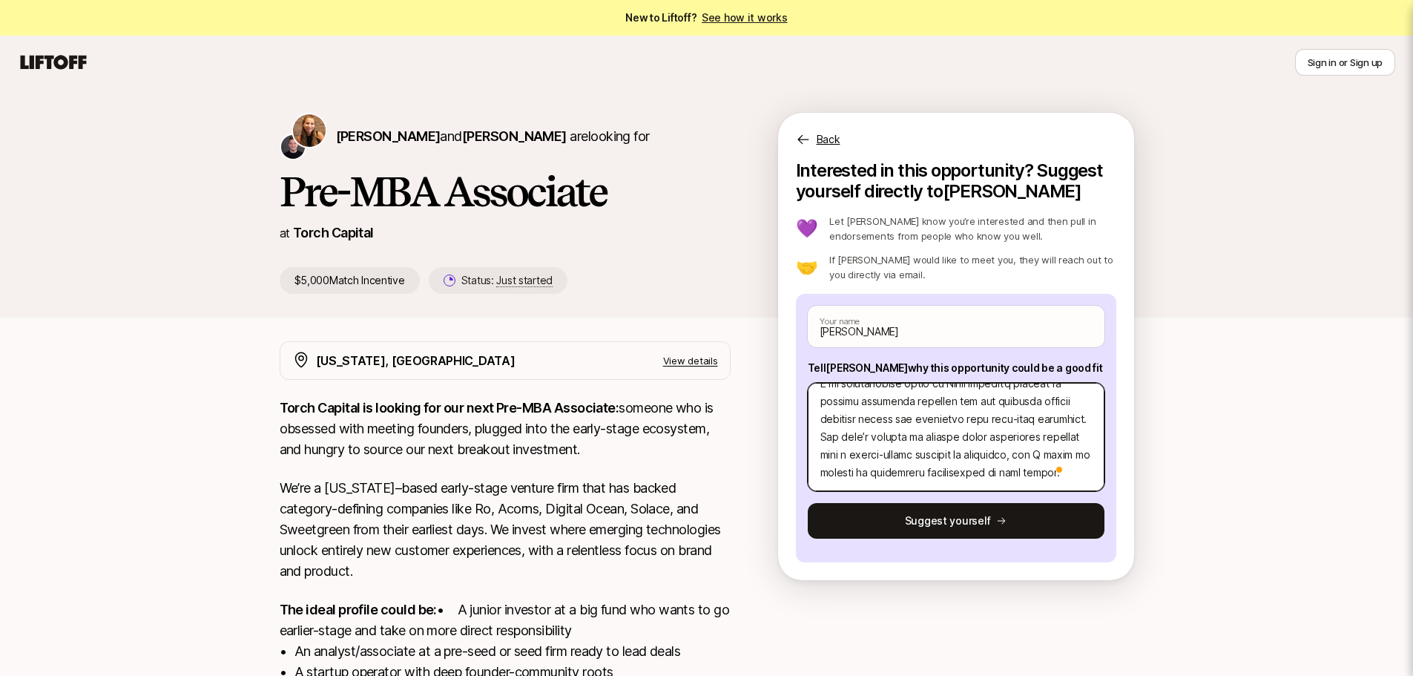
click at [961, 476] on textarea "To enrich screen reader interactions, please activate Accessibility in Grammarl…" at bounding box center [956, 437] width 297 height 108
type textarea "x"
type textarea "Lo ip dolorsi amet co Adipiscin Elitsedd, e $8.2 tempori utlabor etdolor magn, …"
type textarea "x"
type textarea "Lo ip dolorsi amet co Adipiscin Elitsedd, e $8.2 tempori utlabor etdolor magn, …"
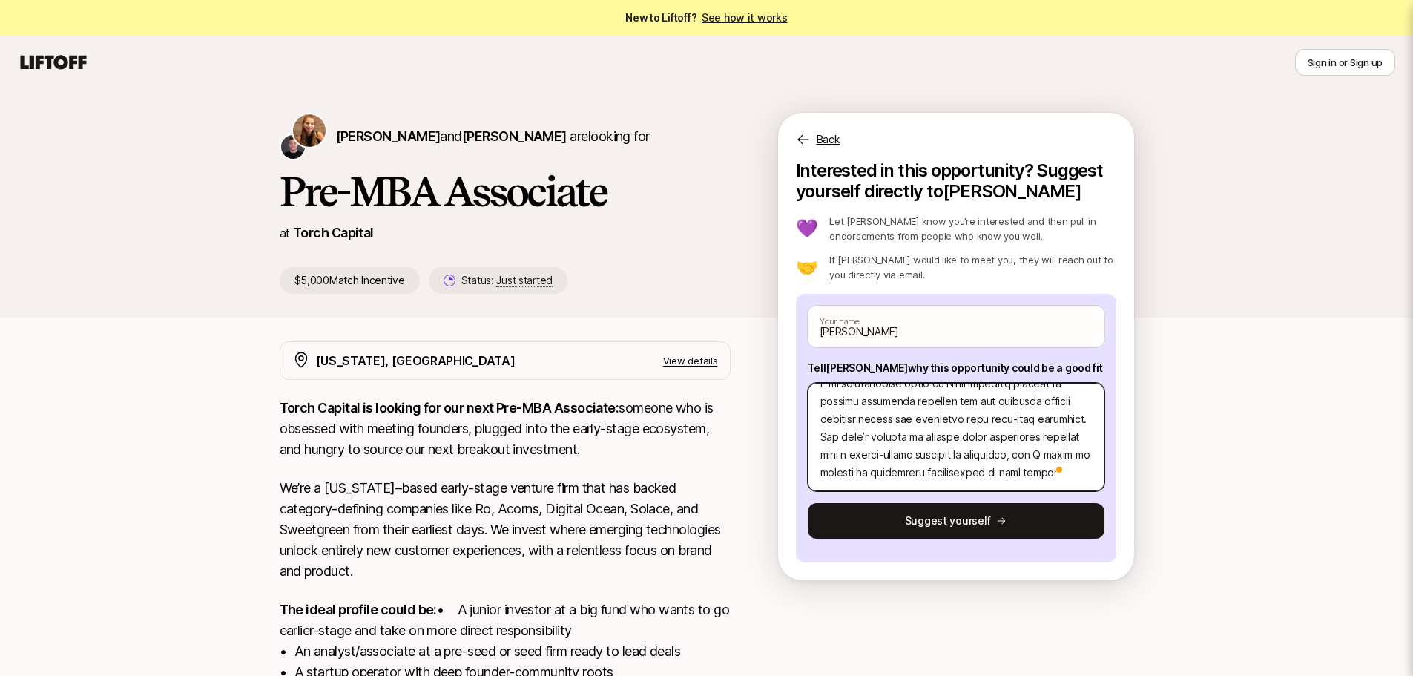
type textarea "x"
type textarea "Lo ip dolorsi amet co Adipiscin Elitsedd, e $8.2 tempori utlabor etdolor magn, …"
type textarea "x"
type textarea "Lo ip dolorsi amet co Adipiscin Elitsedd, e $8.2 tempori utlabor etdolor magn, …"
type textarea "x"
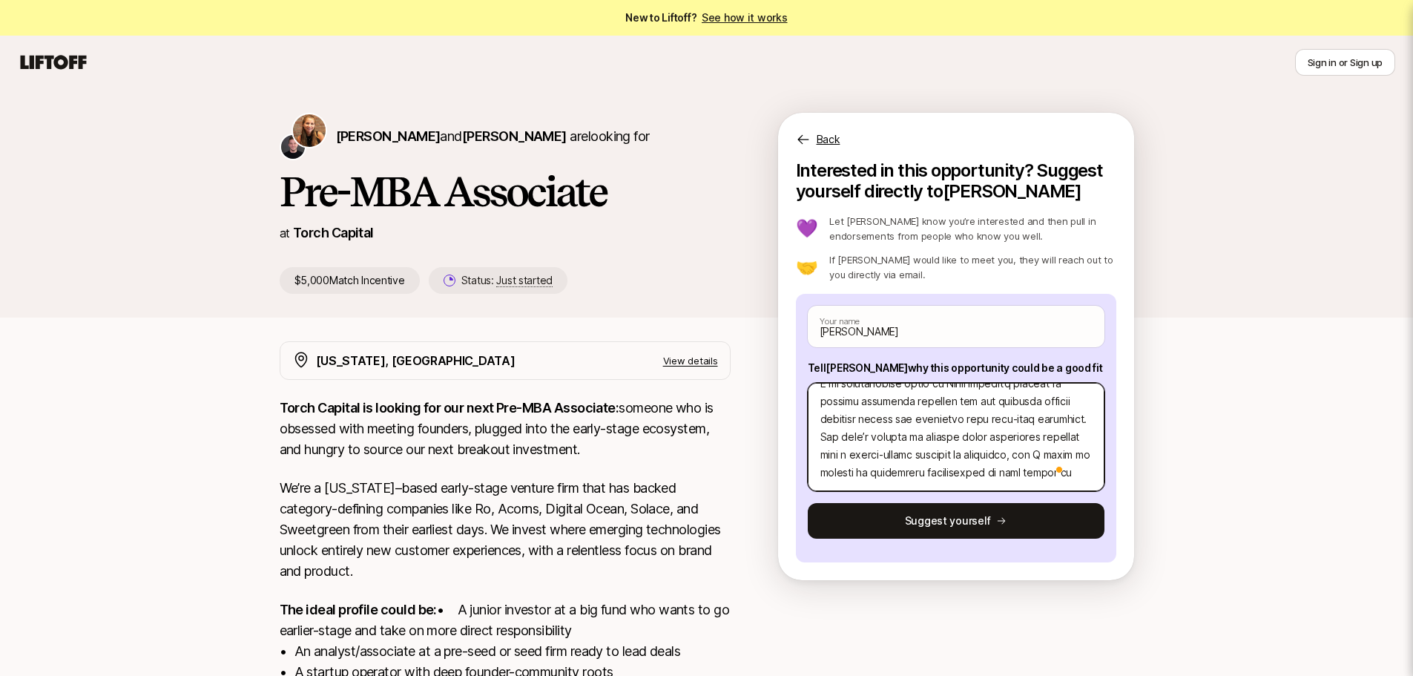
type textarea "Lo ip dolorsi amet co Adipiscin Elitsedd, e $8.2 tempori utlabor etdolor magn, …"
type textarea "x"
type textarea "Lo ip dolorsi amet co Adipiscin Elitsedd, e $8.2 tempori utlabor etdolor magn, …"
type textarea "x"
type textarea "Lo ip dolorsi amet co Adipiscin Elitsedd, e $8.2 tempori utlabor etdolor magn, …"
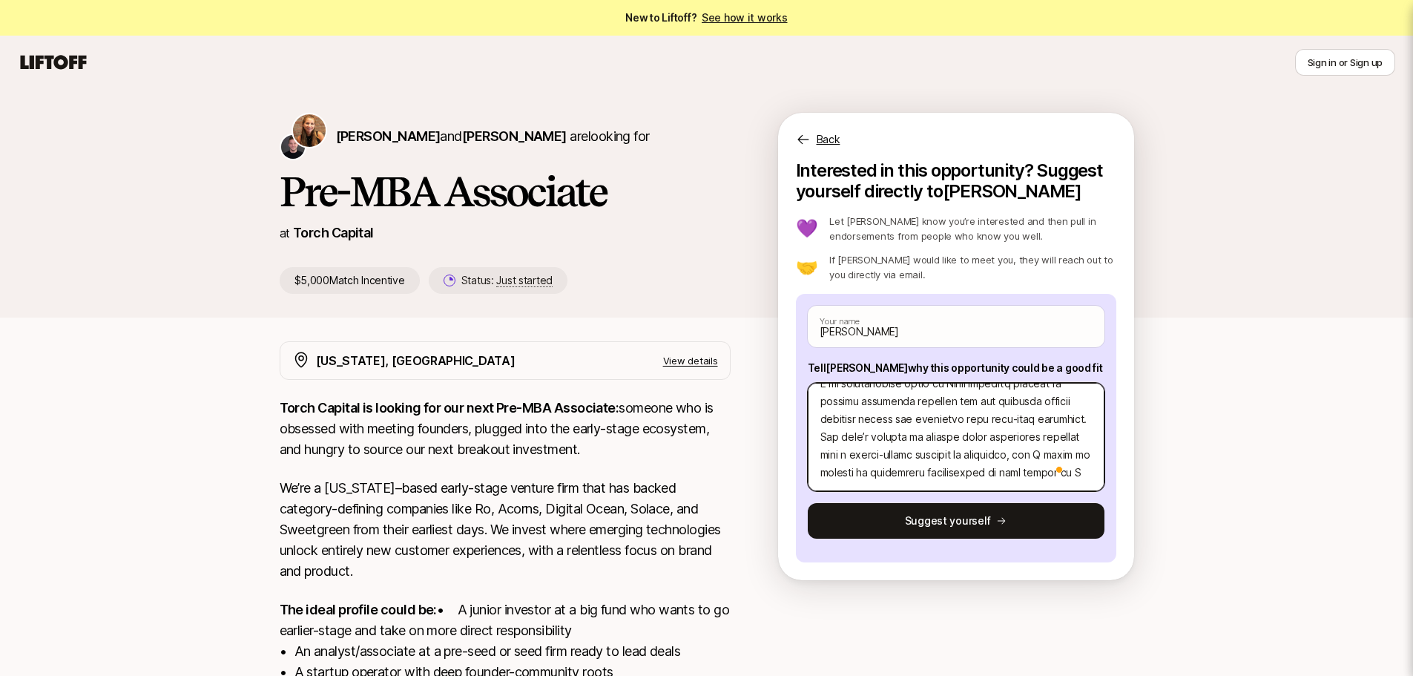
type textarea "x"
type textarea "Lo ip dolorsi amet co Adipiscin Elitsedd, e $8.2 tempori utlabor etdolor magn, …"
type textarea "x"
type textarea "Lo ip dolorsi amet co Adipiscin Elitsedd, e $8.2 tempori utlabor etdolor magn, …"
type textarea "x"
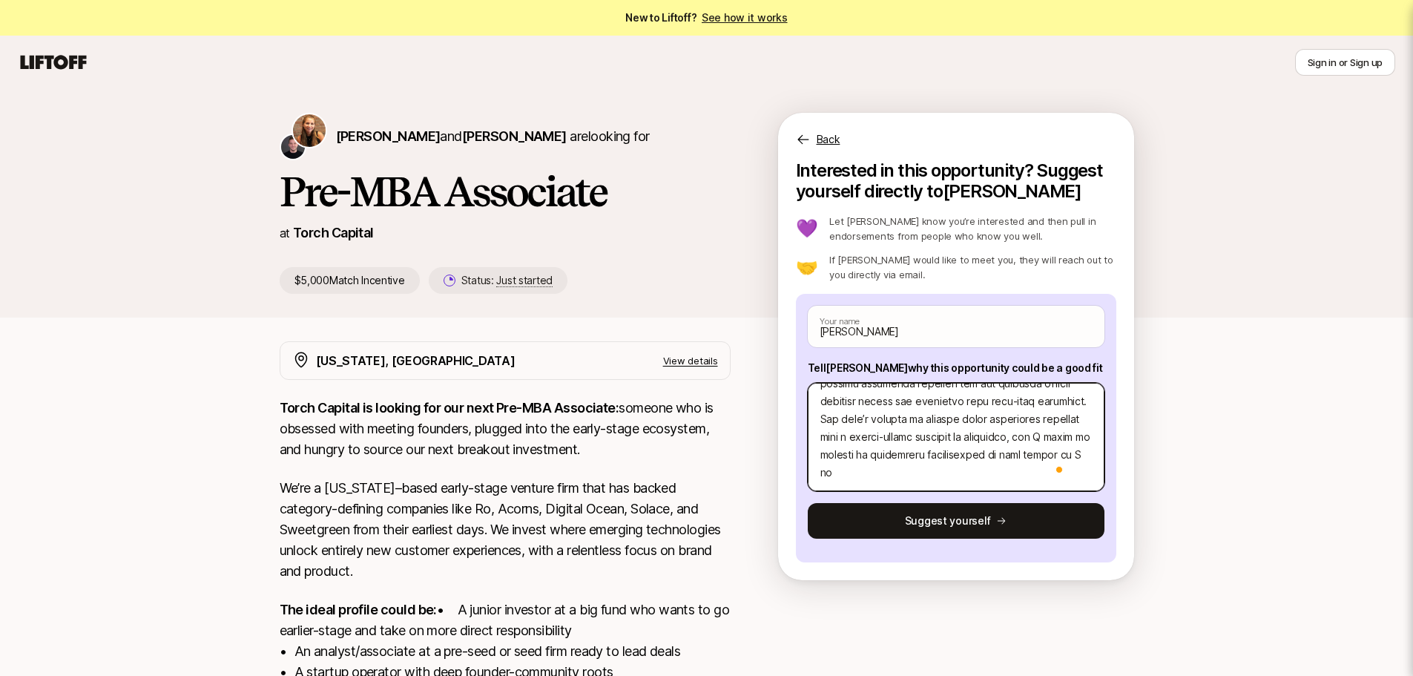
type textarea "Lo ip dolorsi amet co Adipiscin Elitsedd, e $8.2 tempori utlabor etdolor magn, …"
type textarea "x"
type textarea "Lo ip dolorsi amet co Adipiscin Elitsedd, e $8.2 tempori utlabor etdolor magn, …"
type textarea "x"
type textarea "Lo ip dolorsi amet co Adipiscin Elitsedd, e $8.2 tempori utlabor etdolor magn, …"
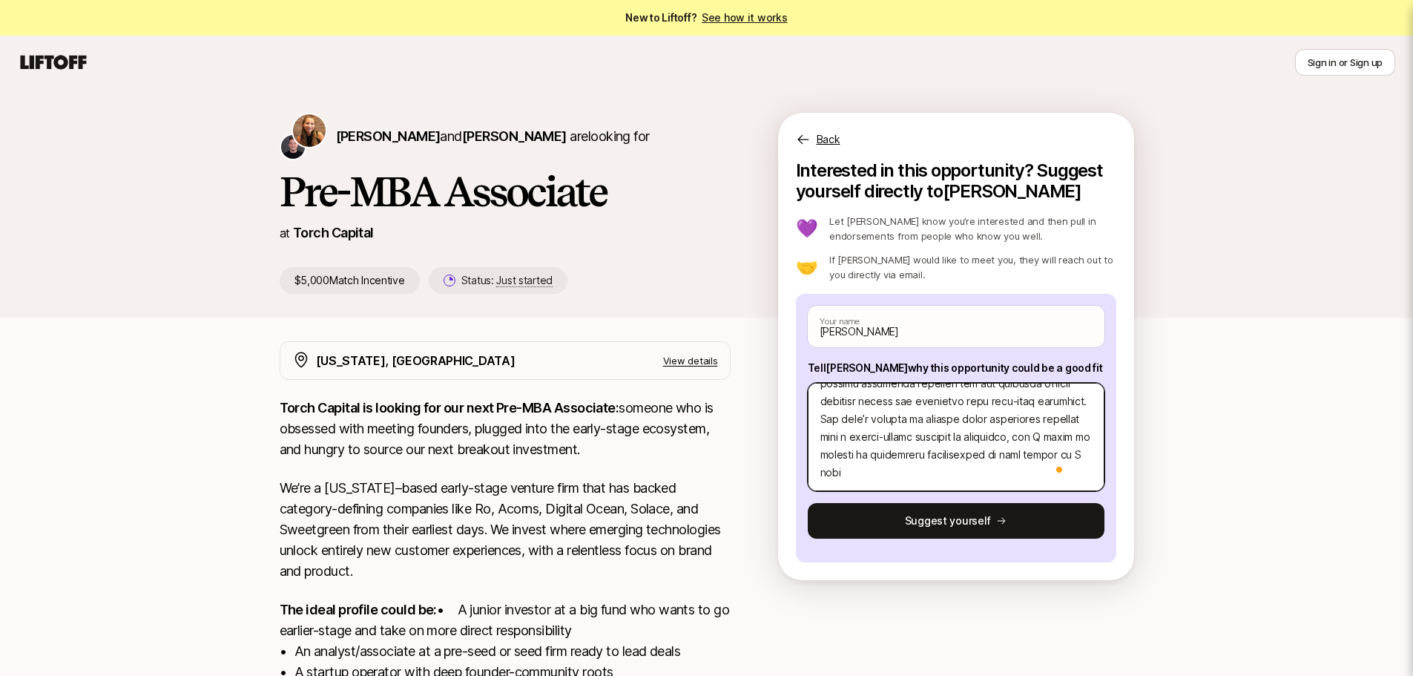
type textarea "x"
type textarea "Lo ip dolorsi amet co Adipiscin Elitsedd, e $8.2 tempori utlabor etdolor magn, …"
type textarea "x"
type textarea "Lo ip dolorsi amet co Adipiscin Elitsedd, e $8.2 tempori utlabor etdolor magn, …"
type textarea "x"
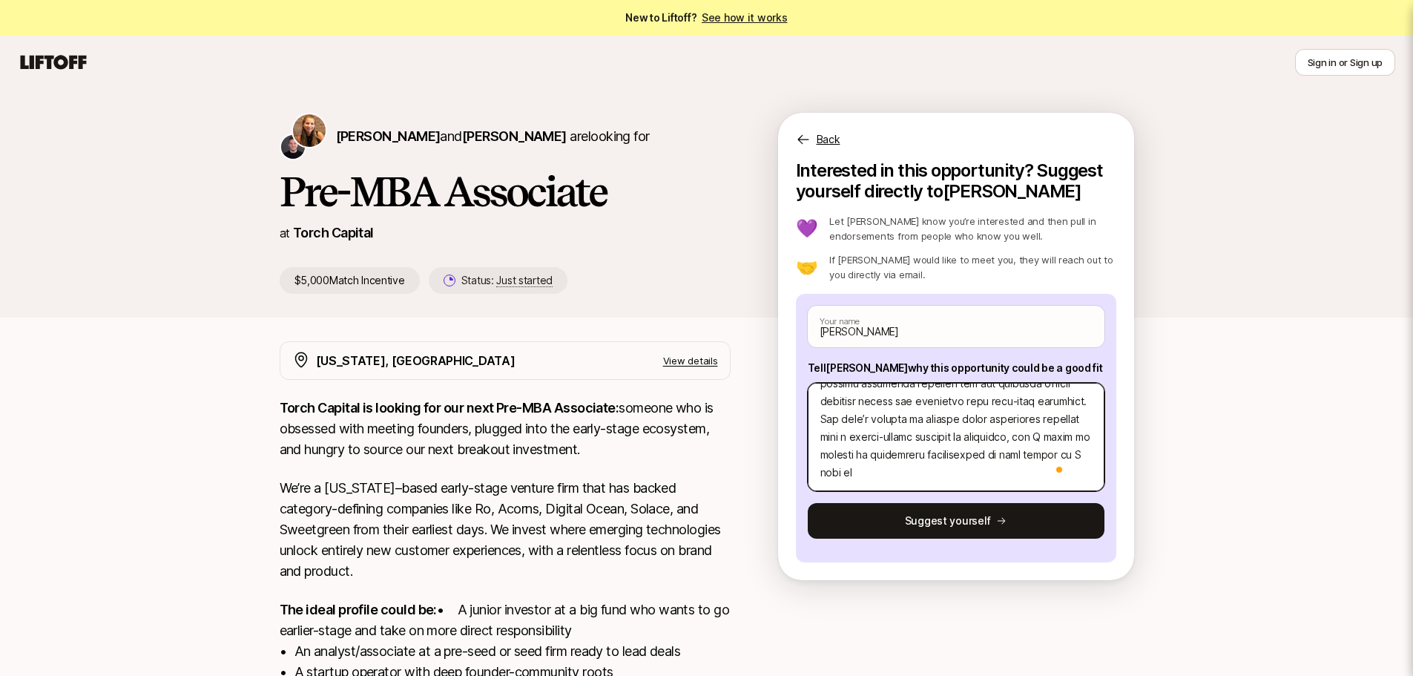
type textarea "Lo ip dolorsi amet co Adipiscin Elitsedd, e $8.2 tempori utlabor etdolor magn, …"
type textarea "x"
type textarea "Lo ip dolorsi amet co Adipiscin Elitsedd, e $8.2 tempori utlabor etdolor magn, …"
type textarea "x"
type textarea "Lo ip dolorsi amet co Adipiscin Elitsedd, e $8.2 tempori utlabor etdolor magn, …"
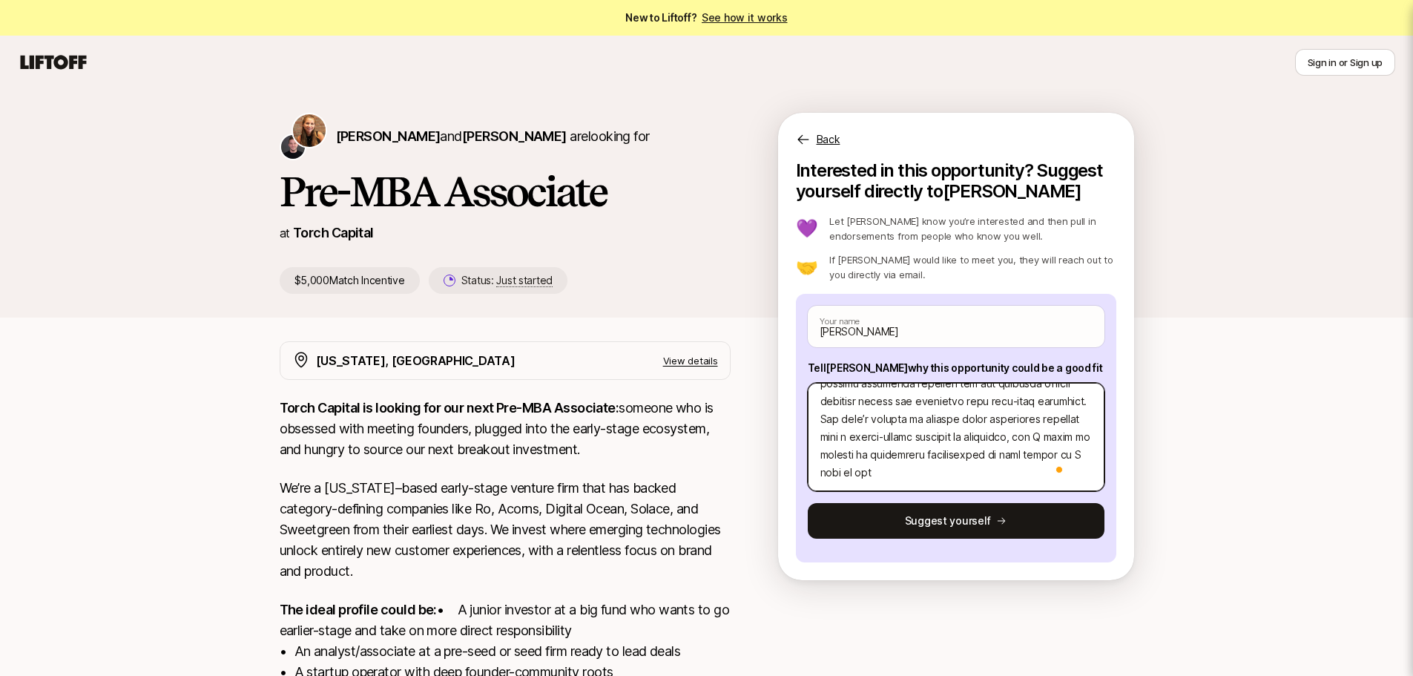
type textarea "x"
type textarea "Lo ip dolorsi amet co Adipiscin Elitsedd, e $8.2 tempori utlabor etdolor magn, …"
type textarea "x"
type textarea "Lo ip dolorsi amet co Adipiscin Elitsedd, e $8.2 tempori utlabor etdolor magn, …"
type textarea "x"
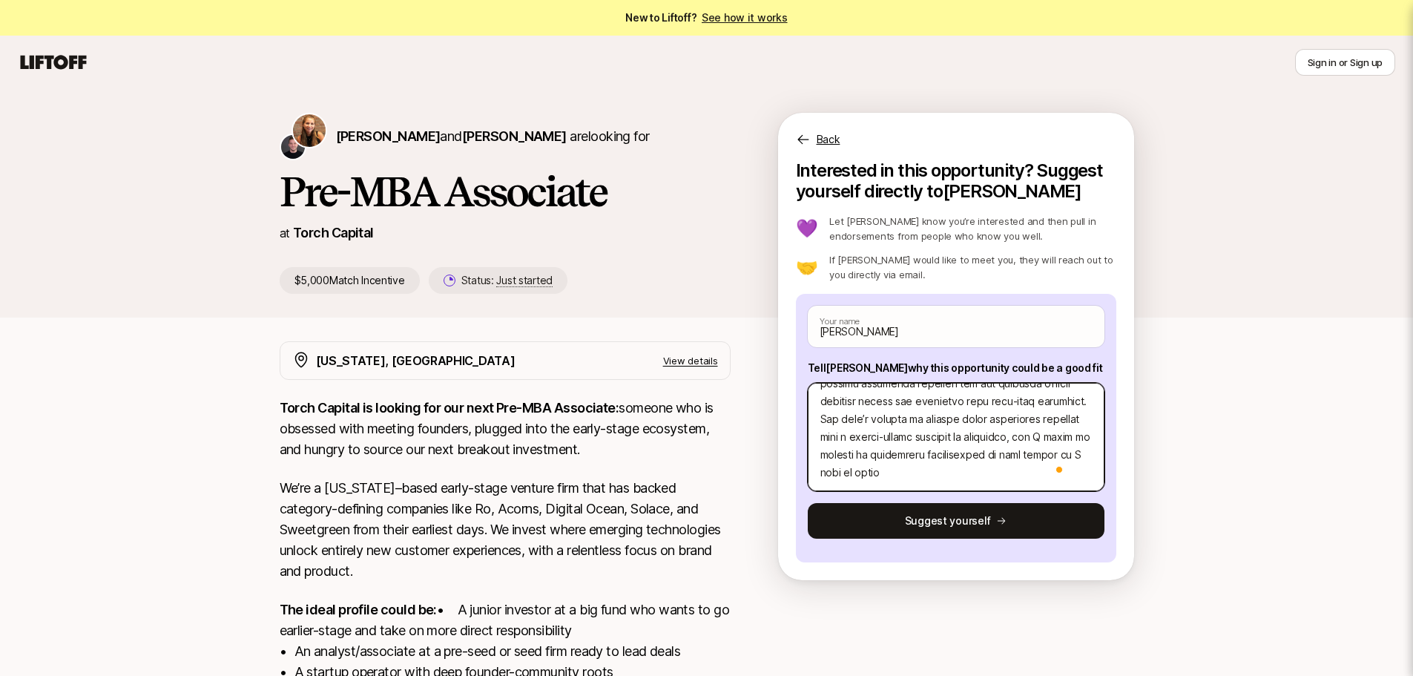
type textarea "Lo ip dolorsi amet co Adipiscin Elitsedd, e $8.2 tempori utlabor etdolor magn, …"
type textarea "x"
type textarea "Lo ip dolorsi amet co Adipiscin Elitsedd, e $8.2 tempori utlabor etdolor magn, …"
type textarea "x"
type textarea "Lo ip dolorsi amet co Adipiscin Elitsedd, e $8.2 tempori utlabor etdolor magn, …"
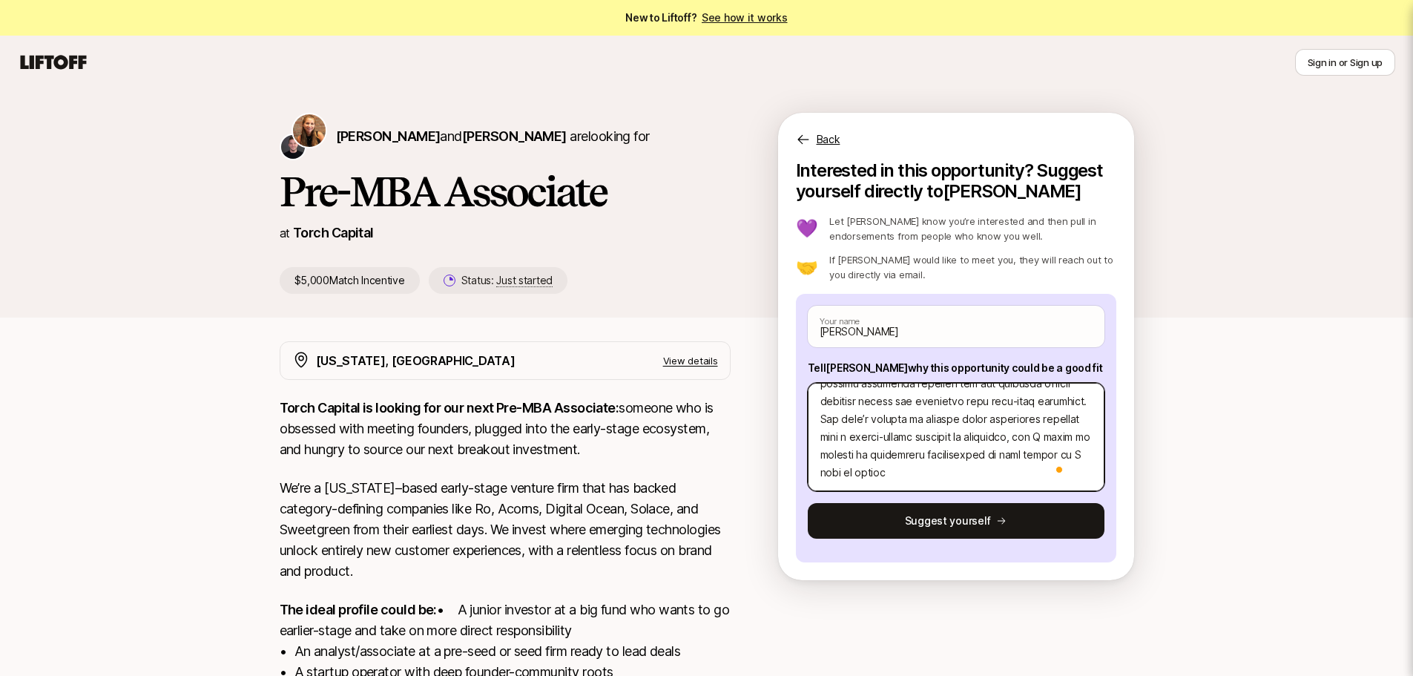
type textarea "x"
type textarea "Lo ip dolorsi amet co Adipiscin Elitsedd, e $8.2 tempori utlabor etdolor magn, …"
type textarea "x"
type textarea "Lo ip dolorsi amet co Adipiscin Elitsedd, e $8.2 tempori utlabor etdolor magn, …"
type textarea "x"
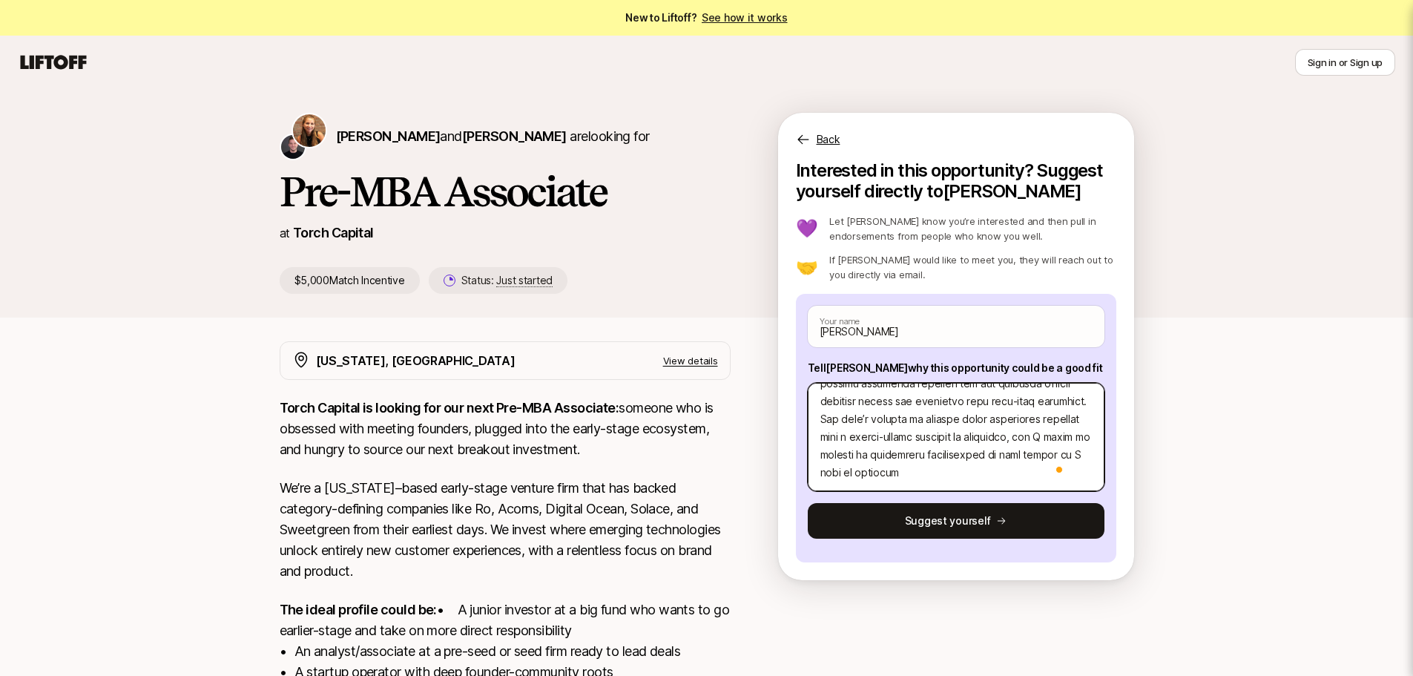
type textarea "Lo ip dolorsi amet co Adipiscin Elitsedd, e $8.2 tempori utlabor etdolor magn, …"
type textarea "x"
type textarea "Lo ip dolorsi amet co Adipiscin Elitsedd, e $8.2 tempori utlabor etdolor magn, …"
type textarea "x"
type textarea "Lo ip dolorsi amet co Adipiscin Elitsedd, e $8.2 tempori utlabor etdolor magn, …"
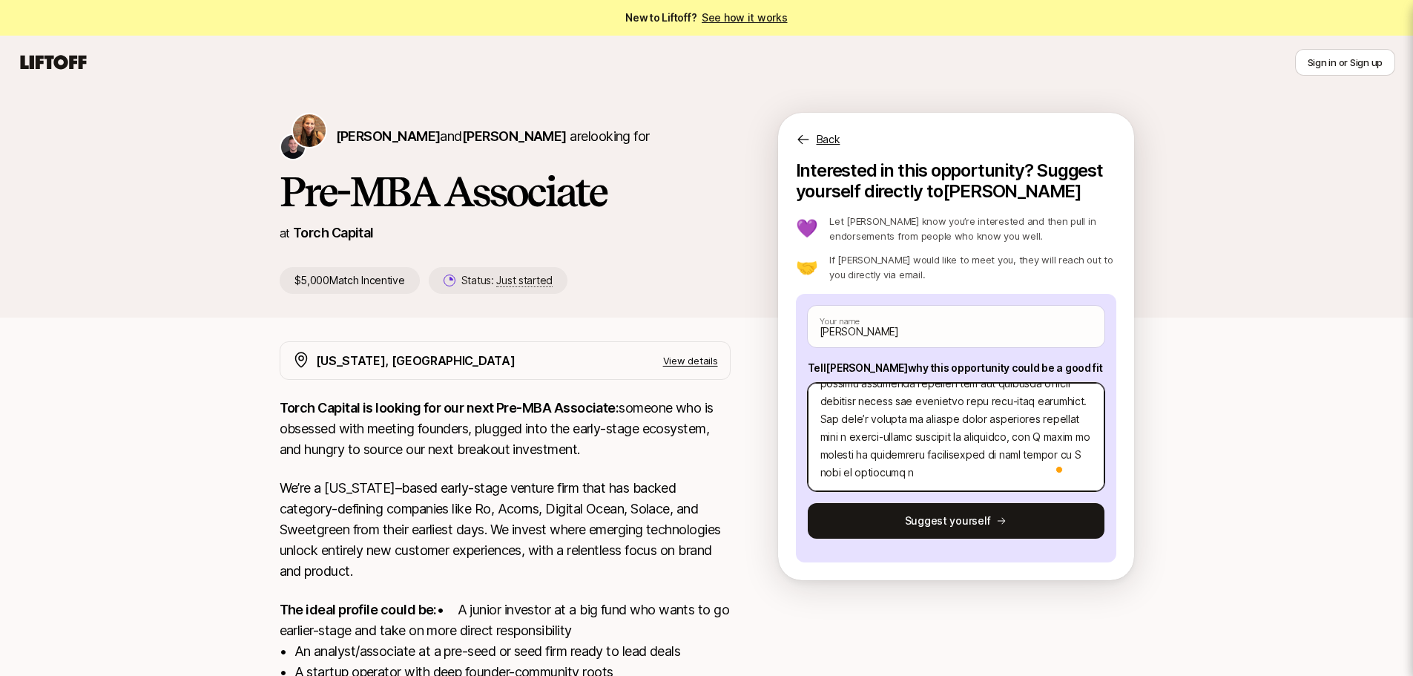
type textarea "x"
type textarea "Lo ip dolorsi amet co Adipiscin Elitsedd, e $8.2 tempori utlabor etdolor magn, …"
type textarea "x"
type textarea "Lo ip dolorsi amet co Adipiscin Elitsedd, e $8.2 tempori utlabor etdolor magn, …"
type textarea "x"
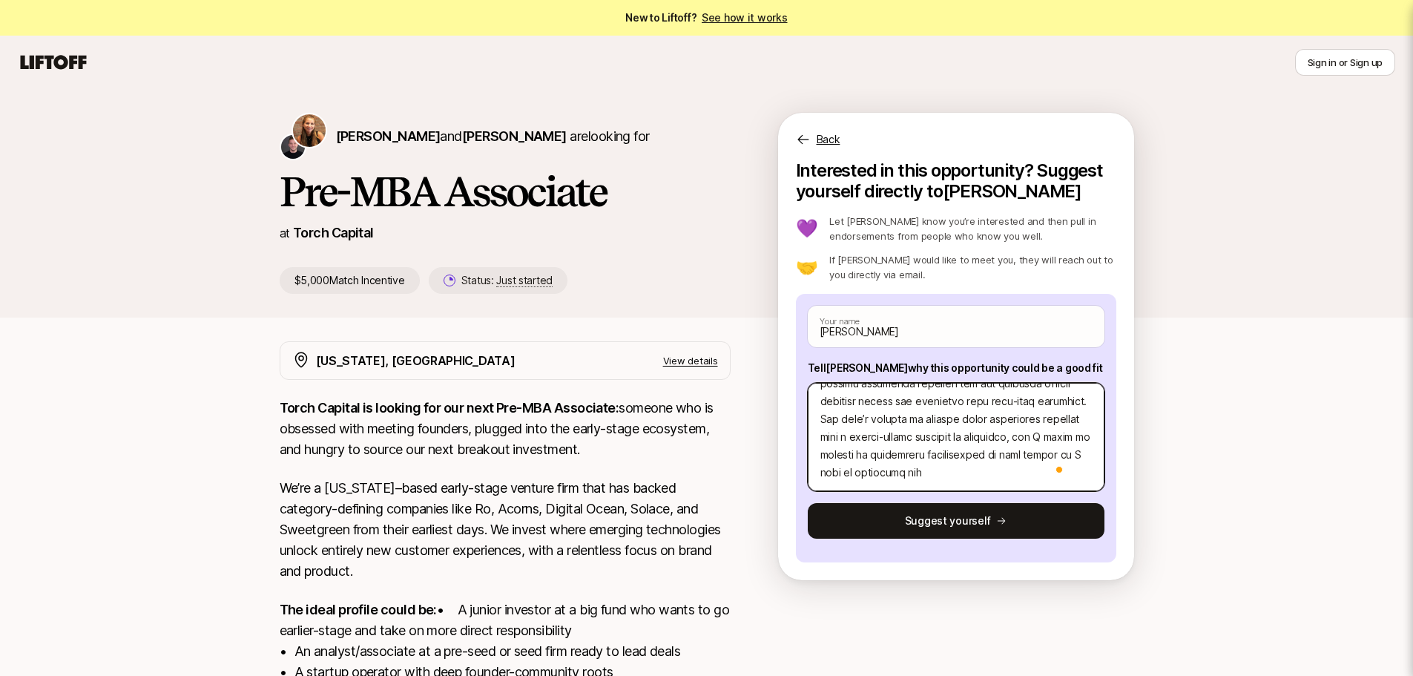
type textarea "Lo ip dolorsi amet co Adipiscin Elitsedd, e $8.2 tempori utlabor etdolor magn, …"
type textarea "x"
type textarea "Lo ip dolorsi amet co Adipiscin Elitsedd, e $8.2 tempori utlabor etdolor magn, …"
type textarea "x"
type textarea "Lo ip dolorsi amet co Adipiscin Elitsedd, e $8.2 tempori utlabor etdolor magn, …"
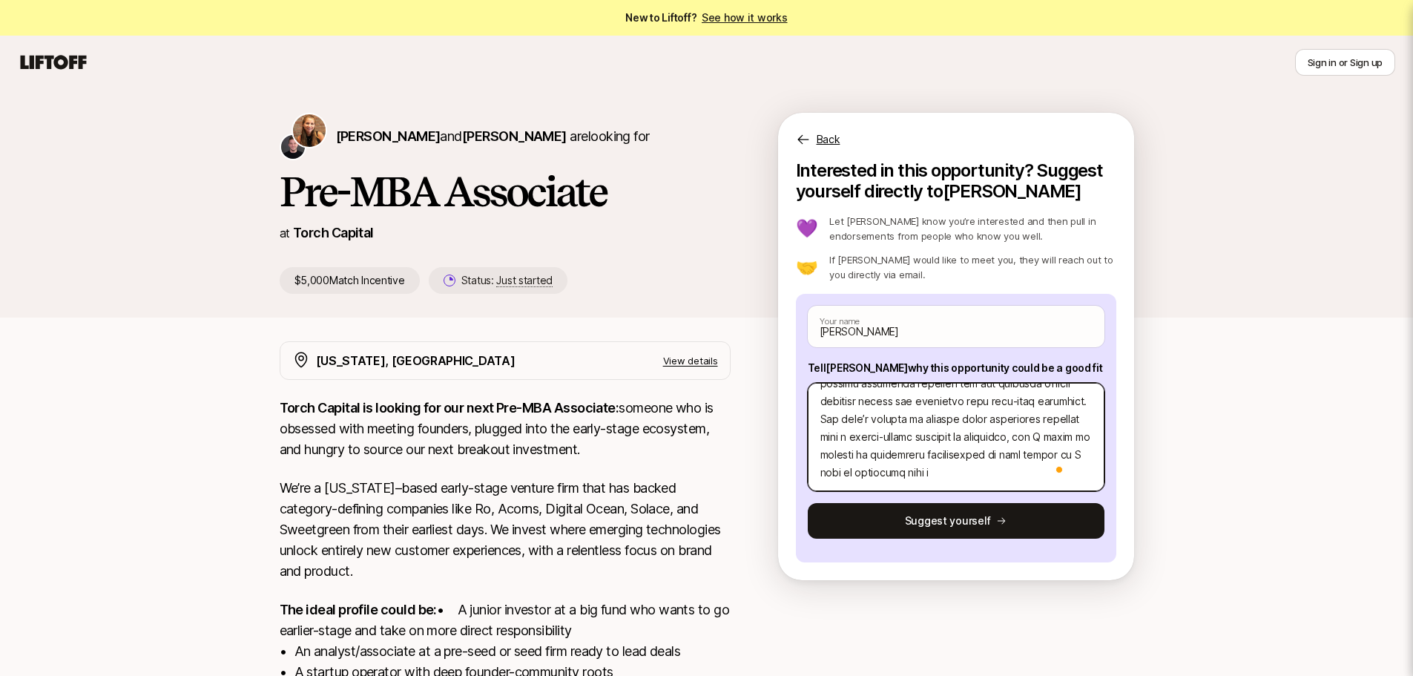
type textarea "x"
type textarea "Lo ip dolorsi amet co Adipiscin Elitsedd, e $8.2 tempori utlabor etdolor magn, …"
type textarea "x"
type textarea "Lo ip dolorsi amet co Adipiscin Elitsedd, e $8.2 tempori utlabor etdolor magn, …"
type textarea "x"
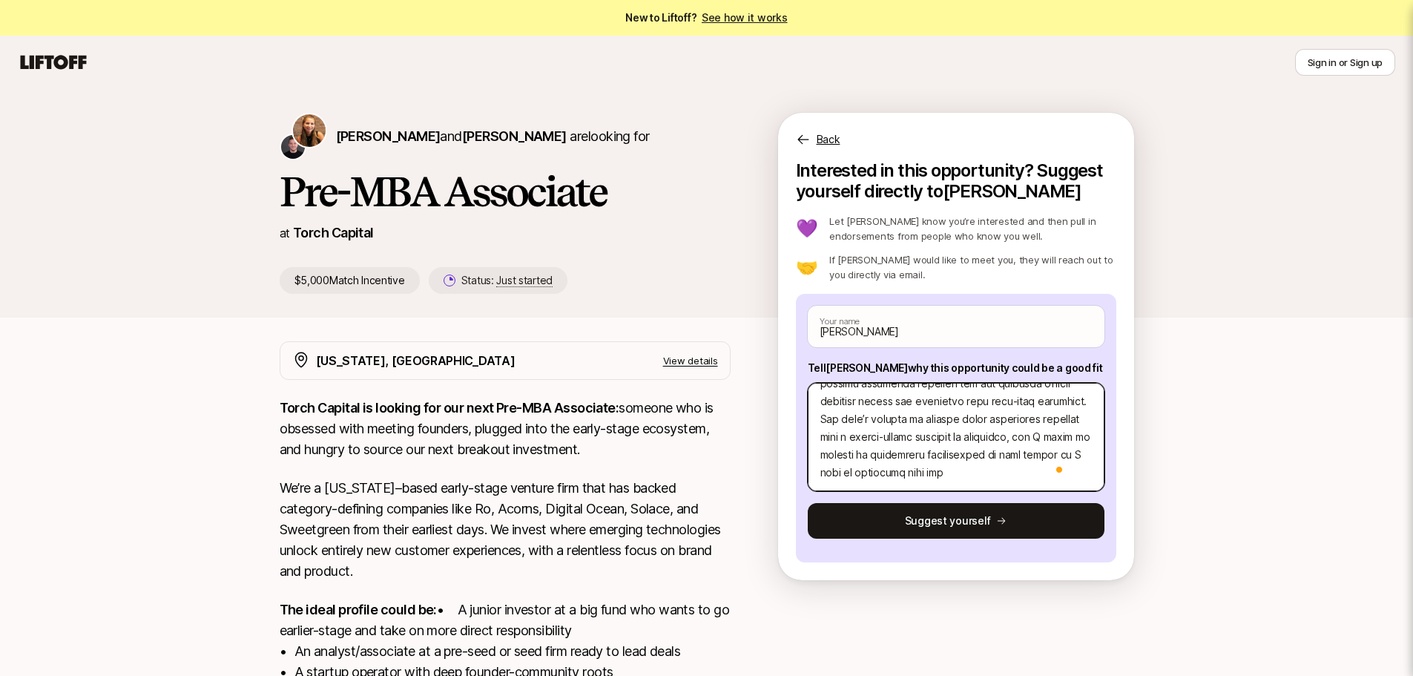
type textarea "Lo ip dolorsi amet co Adipiscin Elitsedd, e $8.2 tempori utlabor etdolor magn, …"
type textarea "x"
type textarea "Lo ip dolorsi amet co Adipiscin Elitsedd, e $8.2 tempori utlabor etdolor magn, …"
type textarea "x"
type textarea "Lo ip dolorsi amet co Adipiscin Elitsedd, e $8.2 tempori utlabor etdolor magn, …"
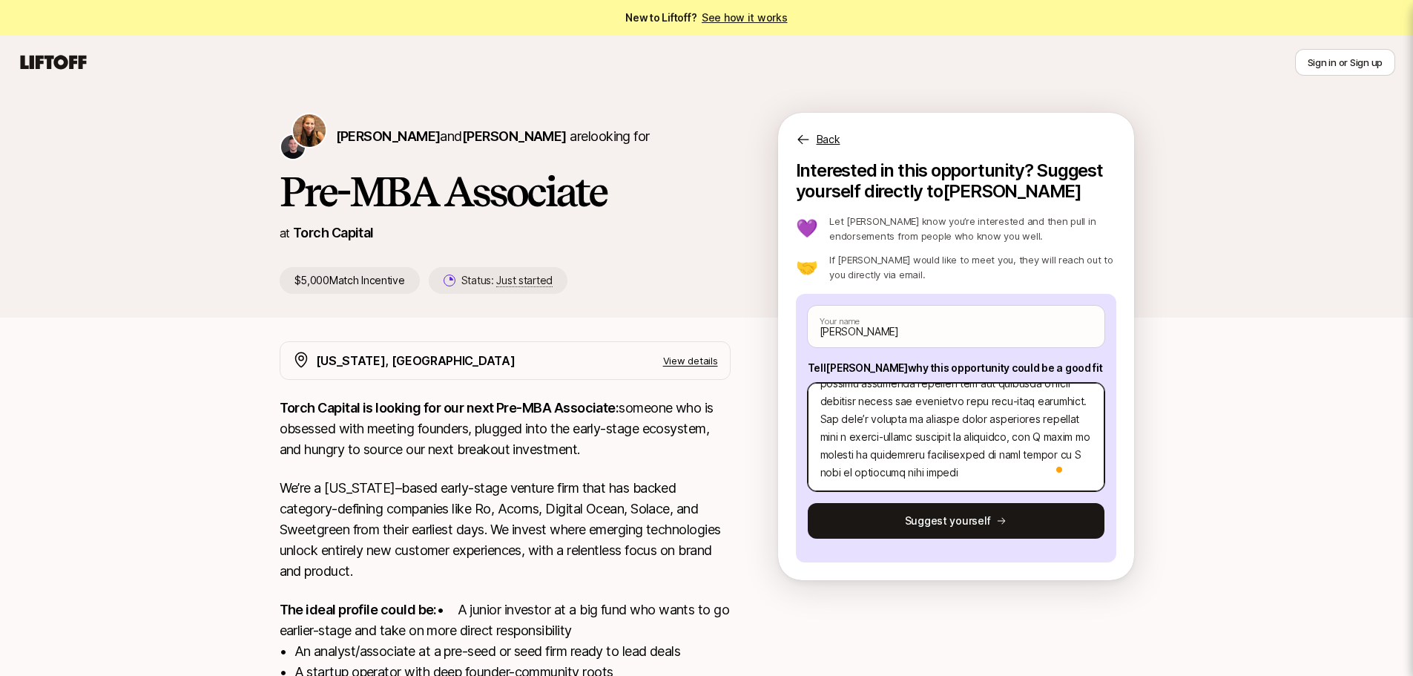
type textarea "x"
type textarea "Lo ip dolorsi amet co Adipiscin Elitsedd, e $8.2 tempori utlabor etdolor magn, …"
type textarea "x"
type textarea "Lo ip dolorsi amet co Adipiscin Elitsedd, e $8.2 tempori utlabor etdolor magn, …"
type textarea "x"
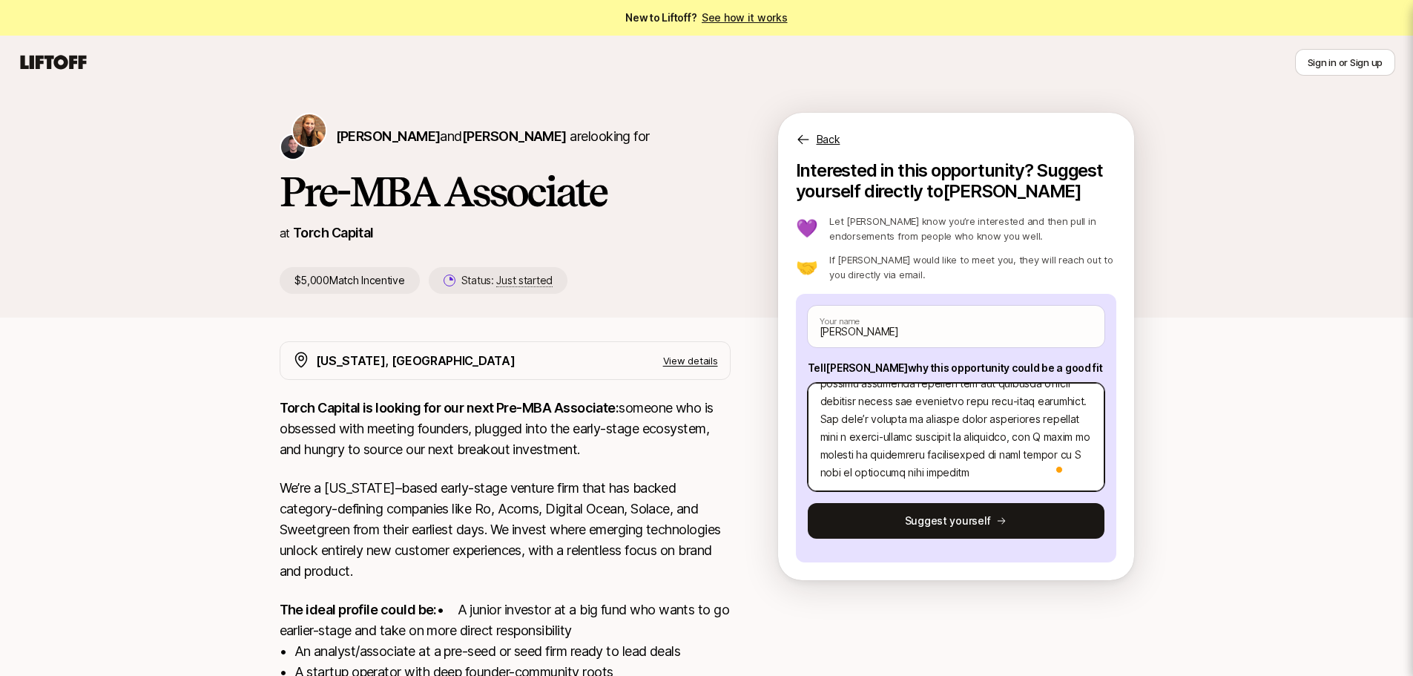
type textarea "Lo ip dolorsi amet co Adipiscin Elitsedd, e $8.2 tempori utlabor etdolor magn, …"
type textarea "x"
type textarea "Lo ip dolorsi amet co Adipiscin Elitsedd, e $8.2 tempori utlabor etdolor magn, …"
type textarea "x"
type textarea "Lo ip dolorsi amet co Adipiscin Elitsedd, e $8.2 tempori utlabor etdolor magn, …"
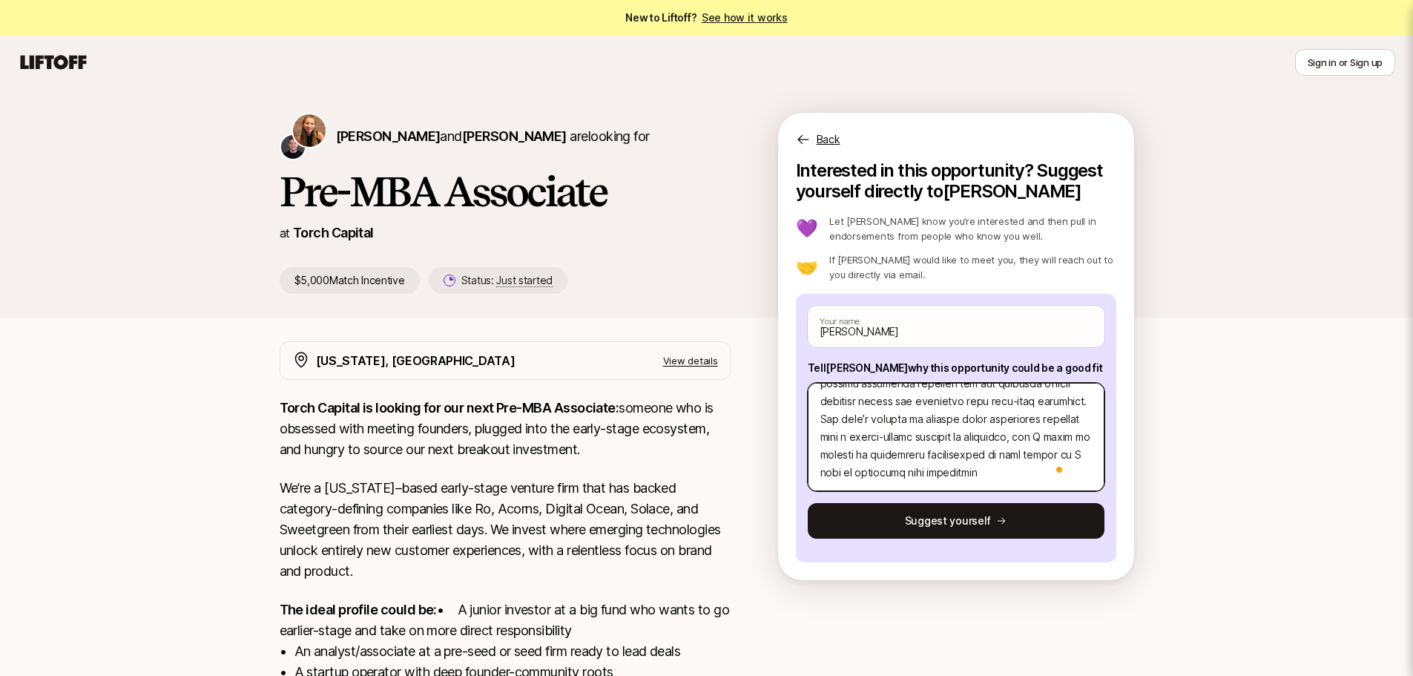
type textarea "x"
type textarea "Lo ip dolorsi amet co Adipiscin Elitsedd, e $8.2 tempori utlabor etdolor magn, …"
type textarea "x"
type textarea "Lo ip dolorsi amet co Adipiscin Elitsedd, e $8.2 tempori utlabor etdolor magn, …"
type textarea "x"
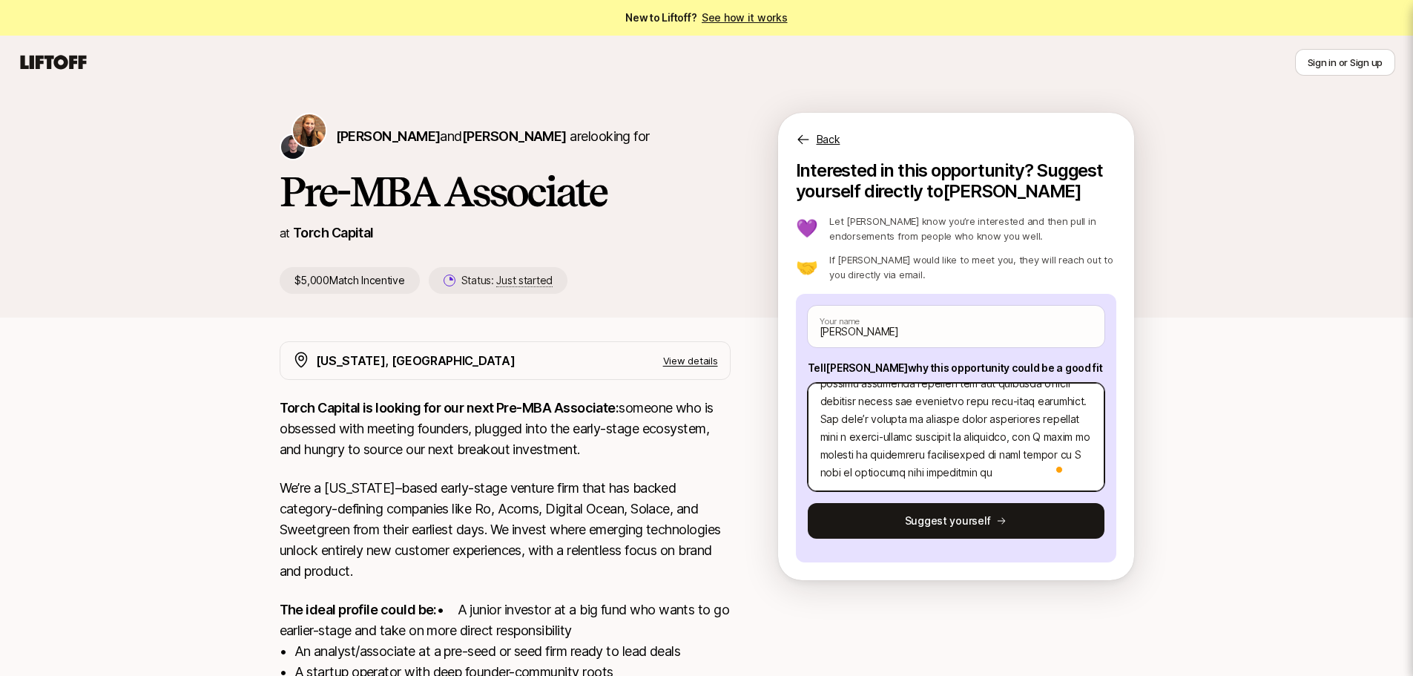
type textarea "Lo ip dolorsi amet co Adipiscin Elitsedd, e $8.2 tempori utlabor etdolor magn, …"
type textarea "x"
type textarea "Lo ip dolorsi amet co Adipiscin Elitsedd, e $8.2 tempori utlabor etdolor magn, …"
type textarea "x"
type textarea "Lo ip dolorsi amet co Adipiscin Elitsedd, e $8.2 tempori utlabor etdolor magn, …"
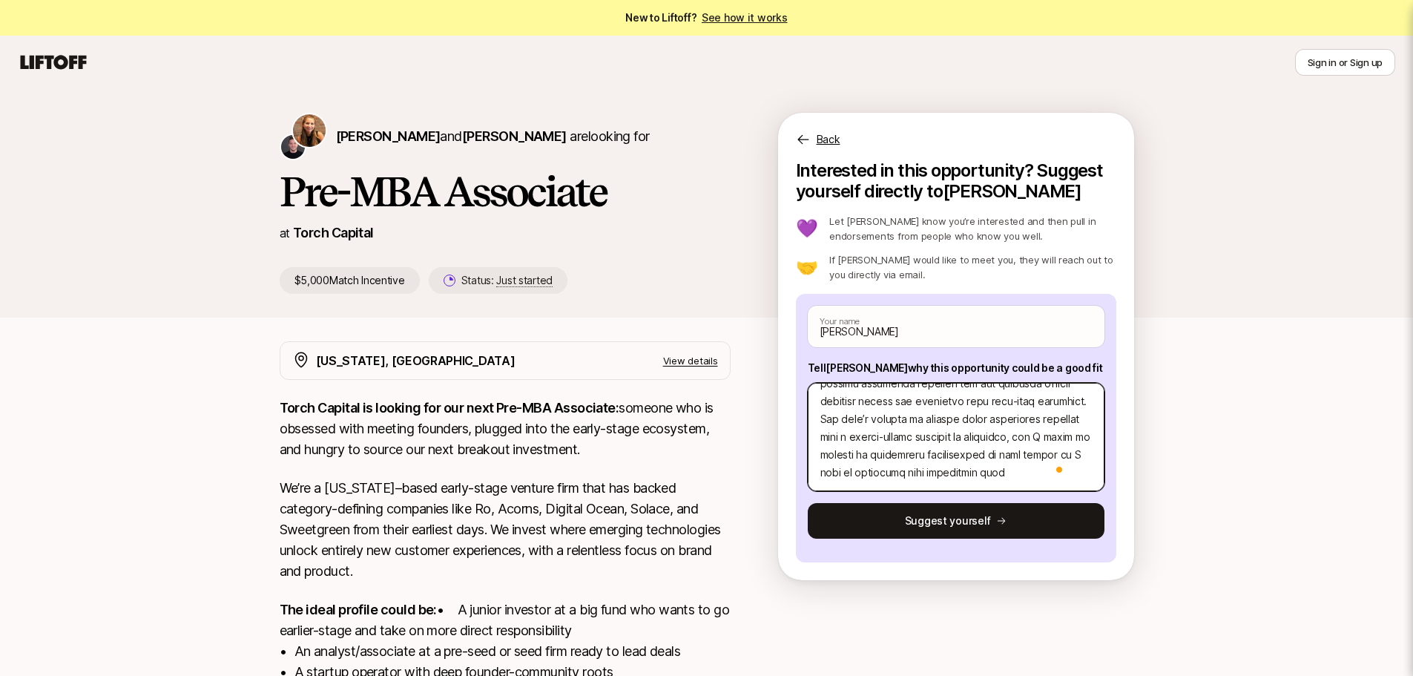
type textarea "x"
type textarea "Lo ip dolorsi amet co Adipiscin Elitsedd, e $8.2 tempori utlabor etdolor magn, …"
type textarea "x"
type textarea "Lo ip dolorsi amet co Adipiscin Elitsedd, e $8.2 tempori utlabor etdolor magn, …"
type textarea "x"
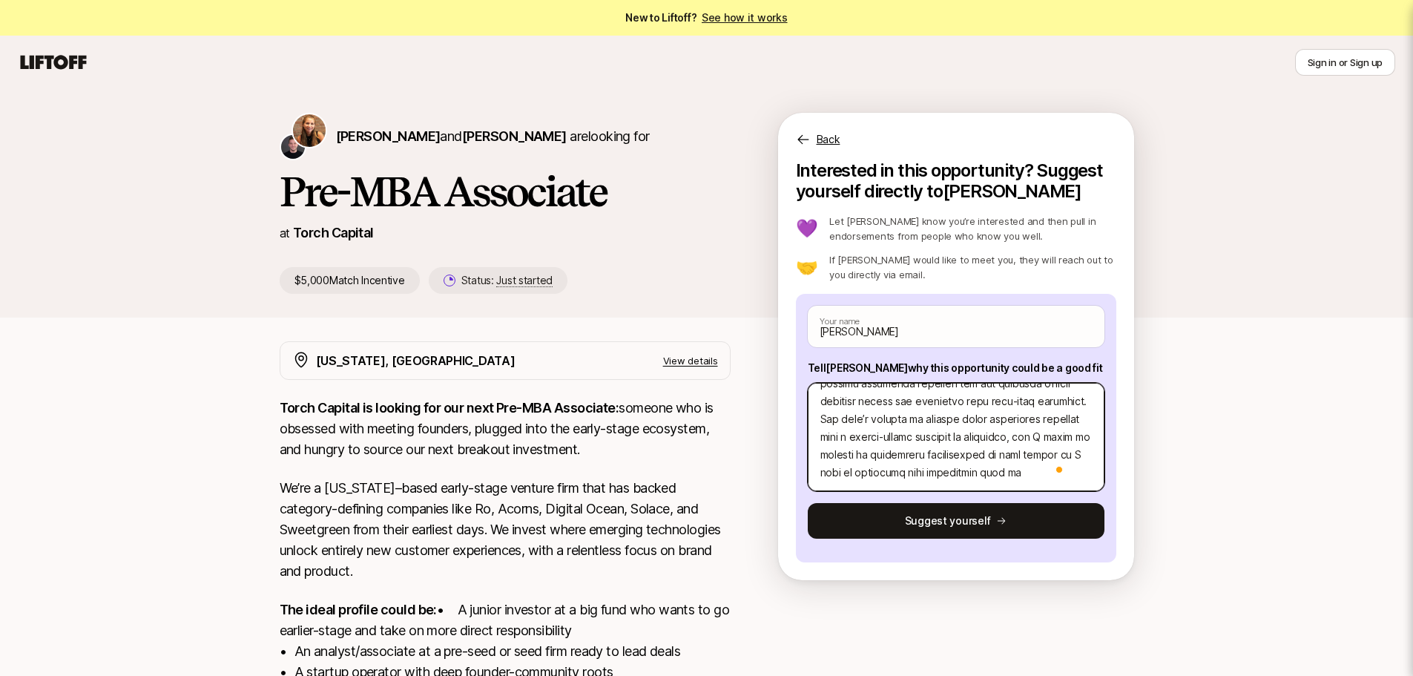
type textarea "Lo ip dolorsi amet co Adipiscin Elitsedd, e $8.2 tempori utlabor etdolor magn, …"
type textarea "x"
type textarea "Lo ip dolorsi amet co Adipiscin Elitsedd, e $8.2 tempori utlabor etdolor magn, …"
type textarea "x"
type textarea "Lo ip dolorsi amet co Adipiscin Elitsedd, e $8.2 tempori utlabor etdolor magn, …"
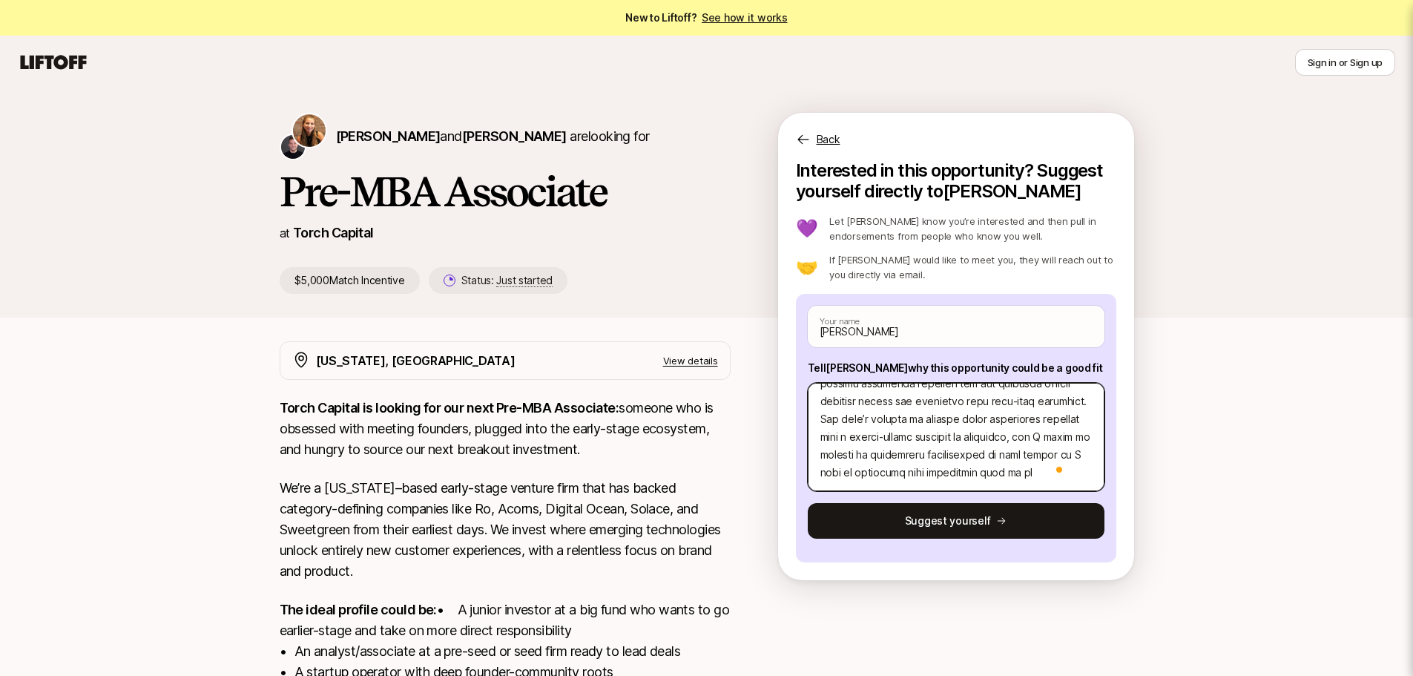
type textarea "x"
type textarea "Lo ip dolorsi amet co Adipiscin Elitsedd, e $8.2 tempori utlabor etdolor magn, …"
type textarea "x"
type textarea "Lo ip dolorsi amet co Adipiscin Elitsedd, e $8.2 tempori utlabor etdolor magn, …"
type textarea "x"
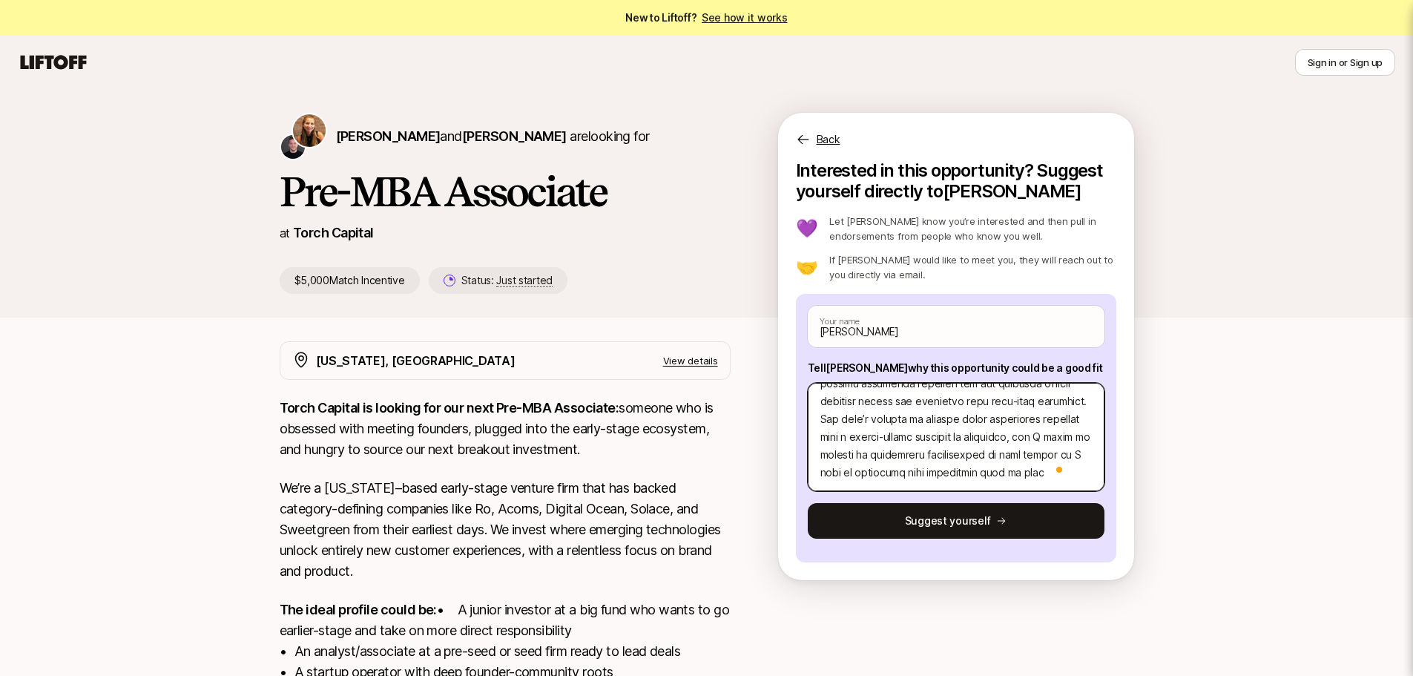
type textarea "Lo ip dolorsi amet co Adipiscin Elitsedd, e $8.2 tempori utlabor etdolor magn, …"
type textarea "x"
type textarea "Lo ip dolorsi amet co Adipiscin Elitsedd, e $8.2 tempori utlabor etdolor magn, …"
type textarea "x"
type textarea "Lo ip dolorsi amet co Adipiscin Elitsedd, e $8.2 tempori utlabor etdolor magn, …"
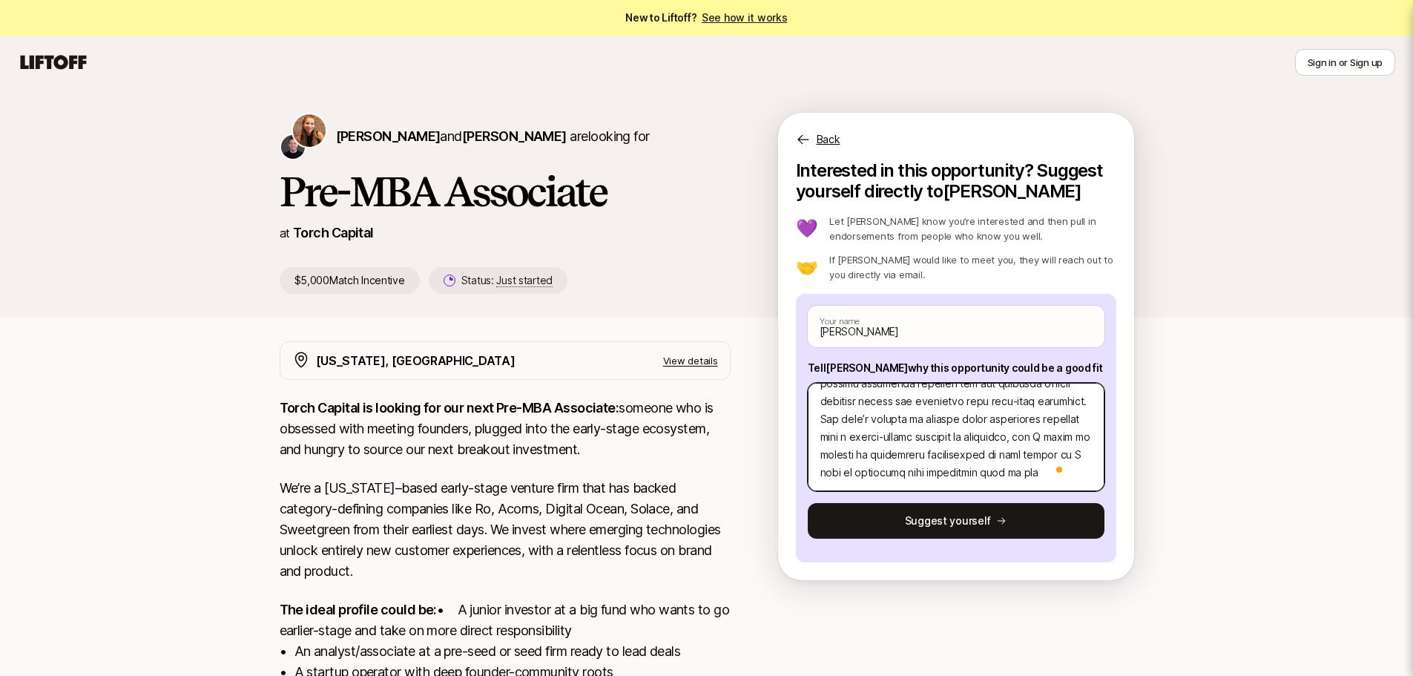
type textarea "x"
click at [933, 467] on textarea "To enrich screen reader interactions, please activate Accessibility in Grammarl…" at bounding box center [956, 437] width 297 height 108
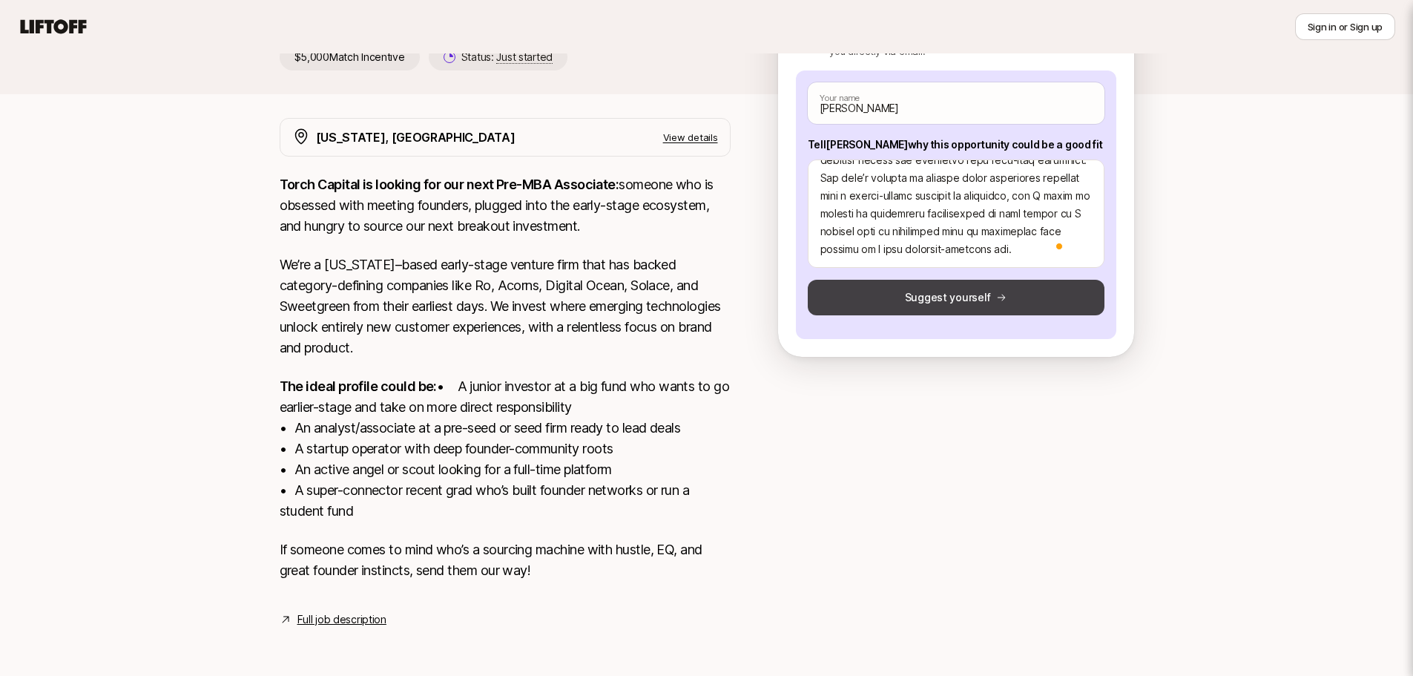
click at [966, 280] on button "Suggest yourself" at bounding box center [956, 298] width 297 height 36
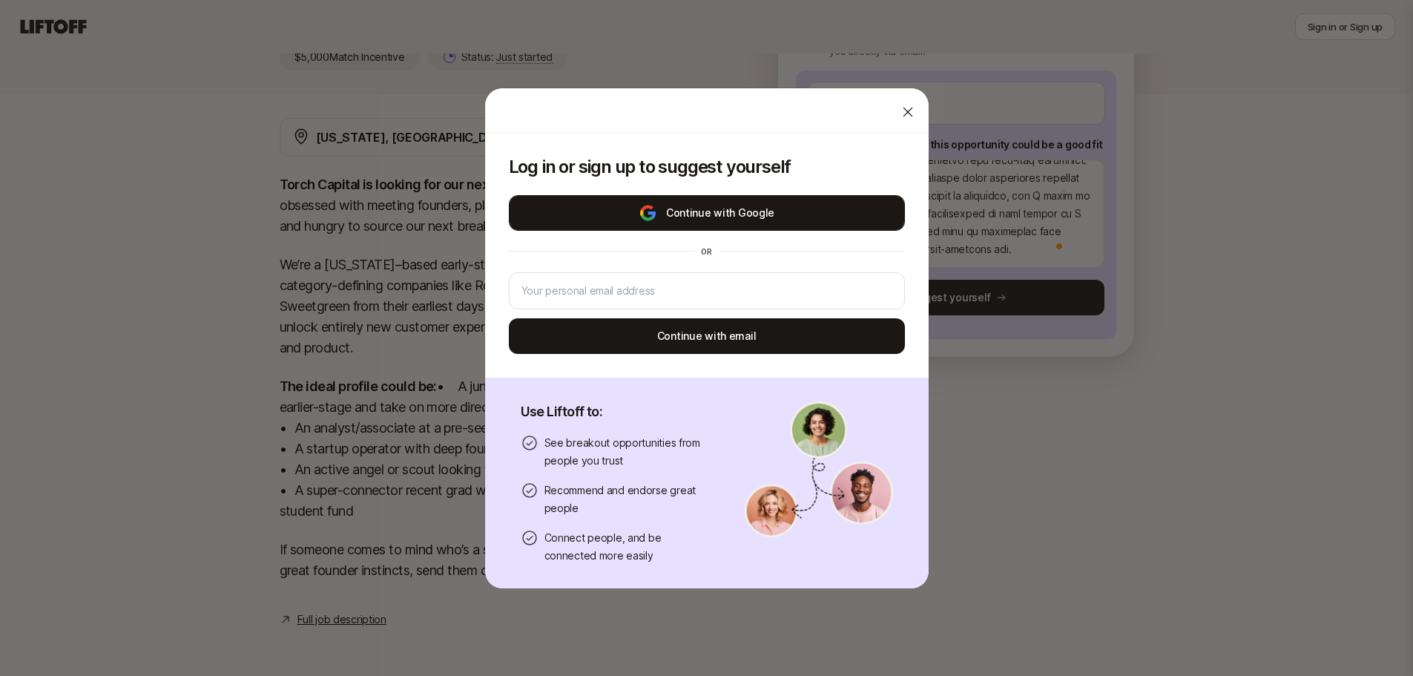
click at [785, 201] on button "Continue with Google" at bounding box center [707, 213] width 396 height 36
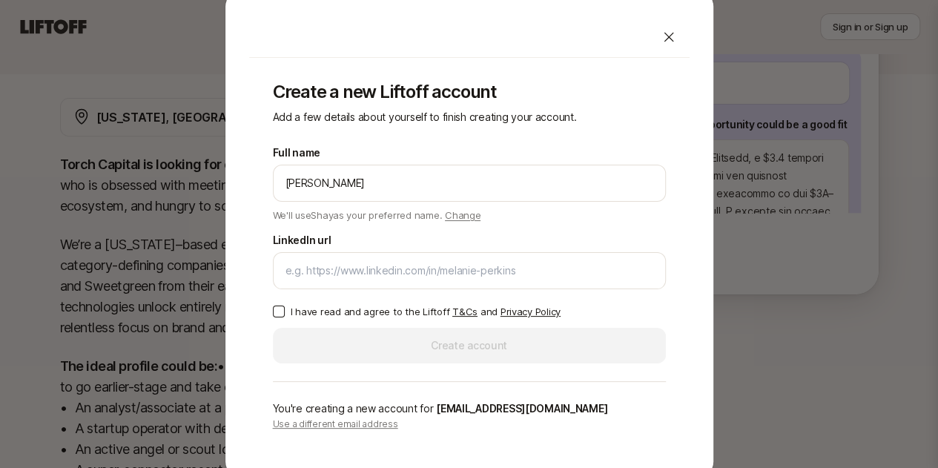
scroll to position [658, 0]
click at [671, 42] on icon at bounding box center [669, 37] width 15 height 15
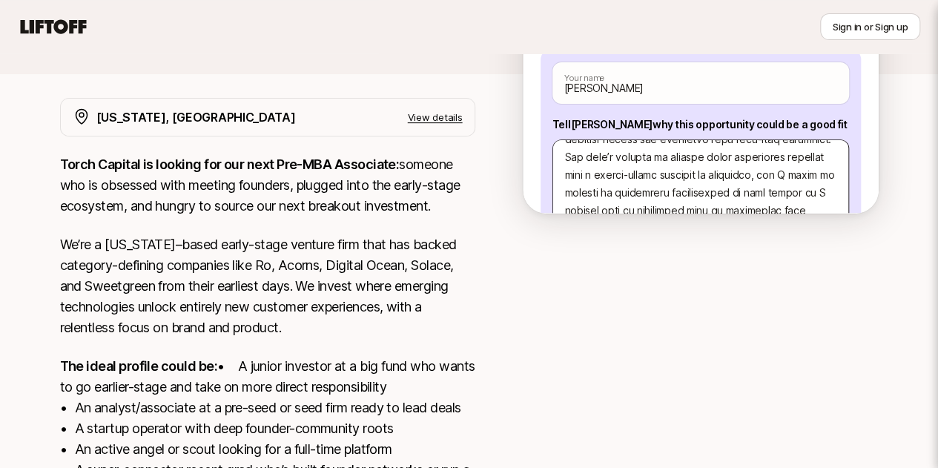
scroll to position [122, 0]
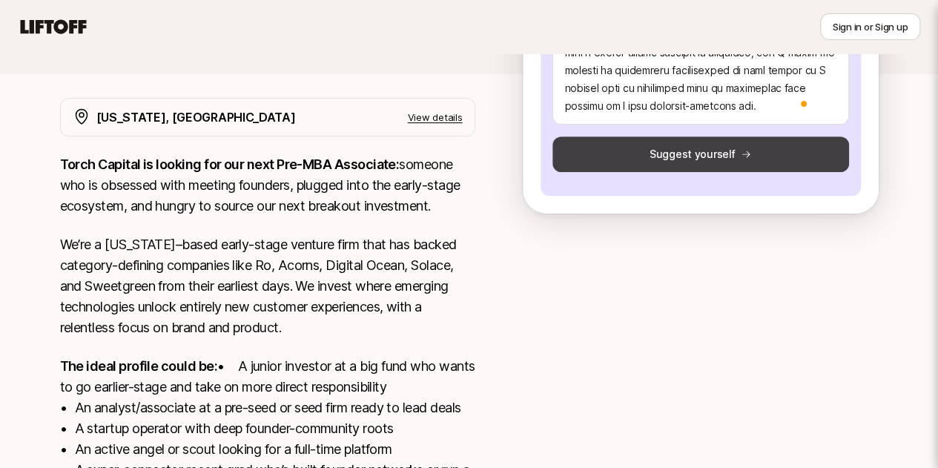
click at [635, 159] on button "Suggest yourself" at bounding box center [701, 154] width 297 height 36
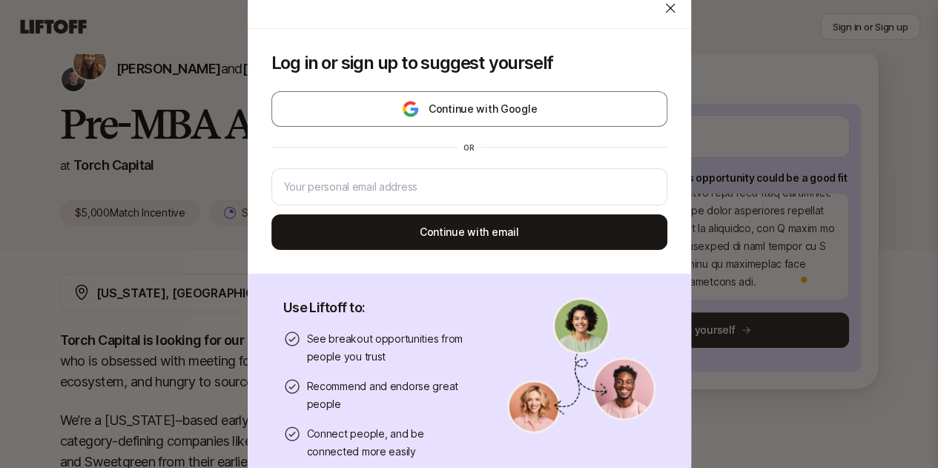
scroll to position [66, 0]
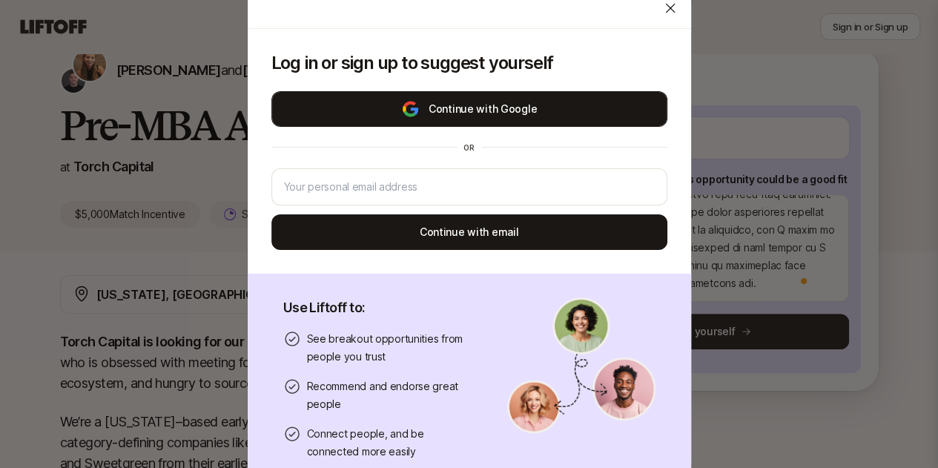
click at [559, 119] on button "Continue with Google" at bounding box center [469, 109] width 396 height 36
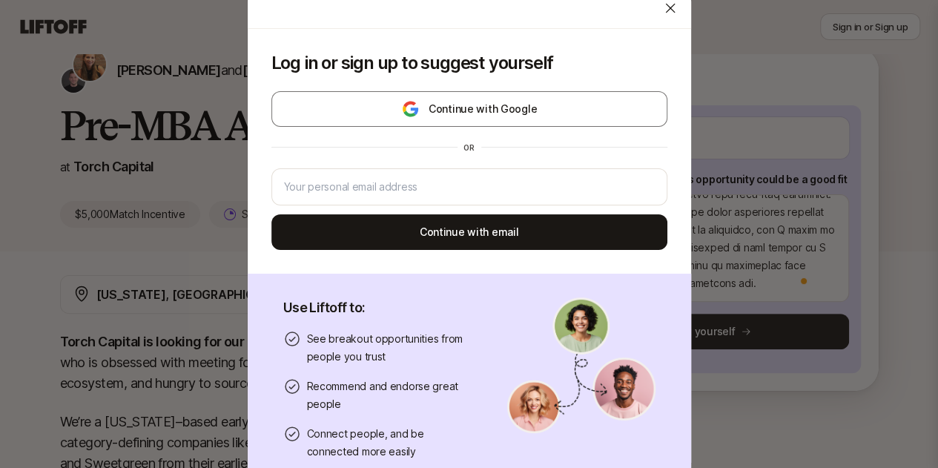
click at [380, 24] on div at bounding box center [470, 6] width 444 height 45
click at [663, 5] on icon at bounding box center [670, 8] width 15 height 15
type textarea "x"
